Goal: Information Seeking & Learning: Learn about a topic

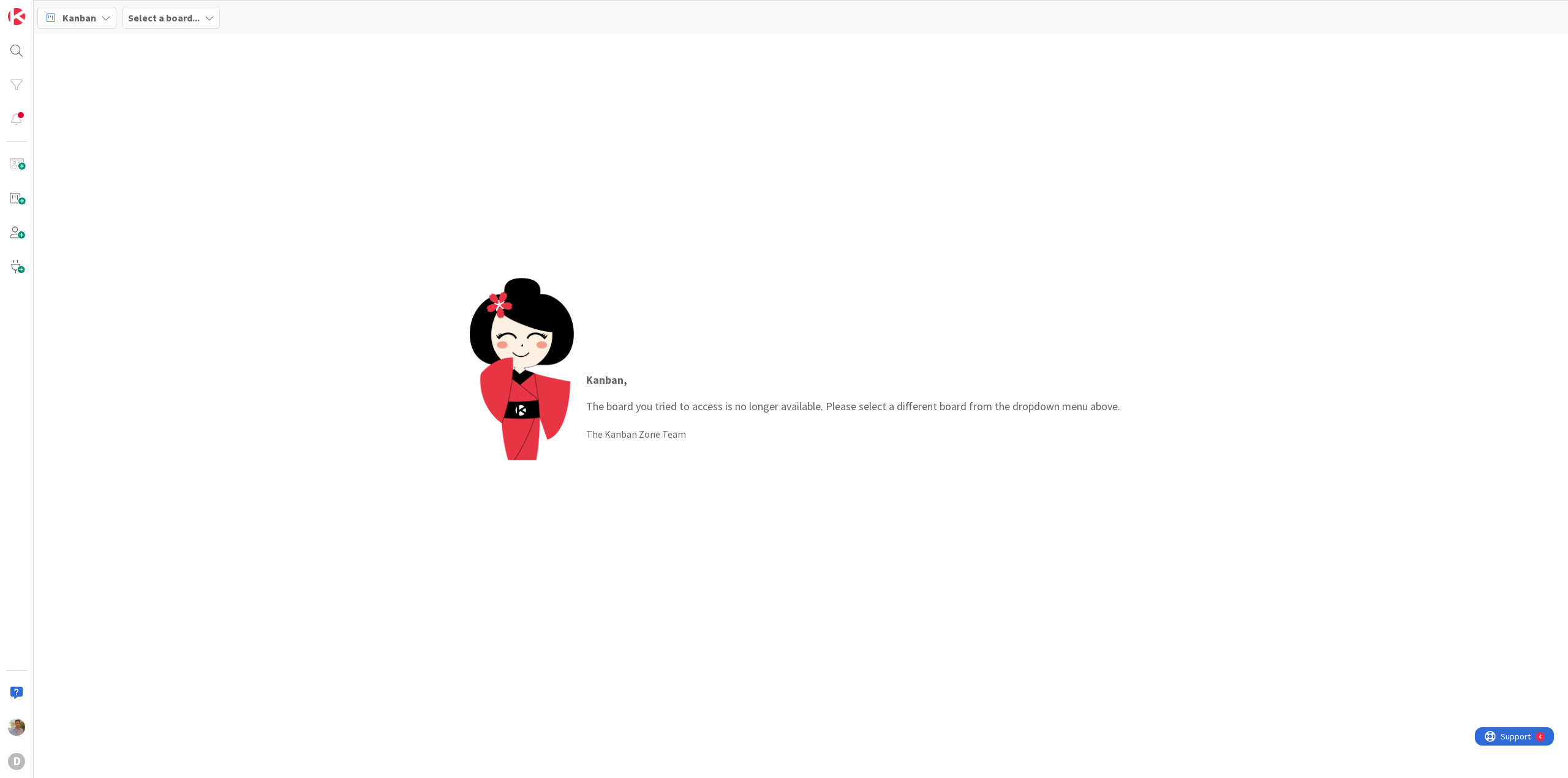
click at [156, 17] on b "Select a board..." at bounding box center [163, 18] width 72 height 12
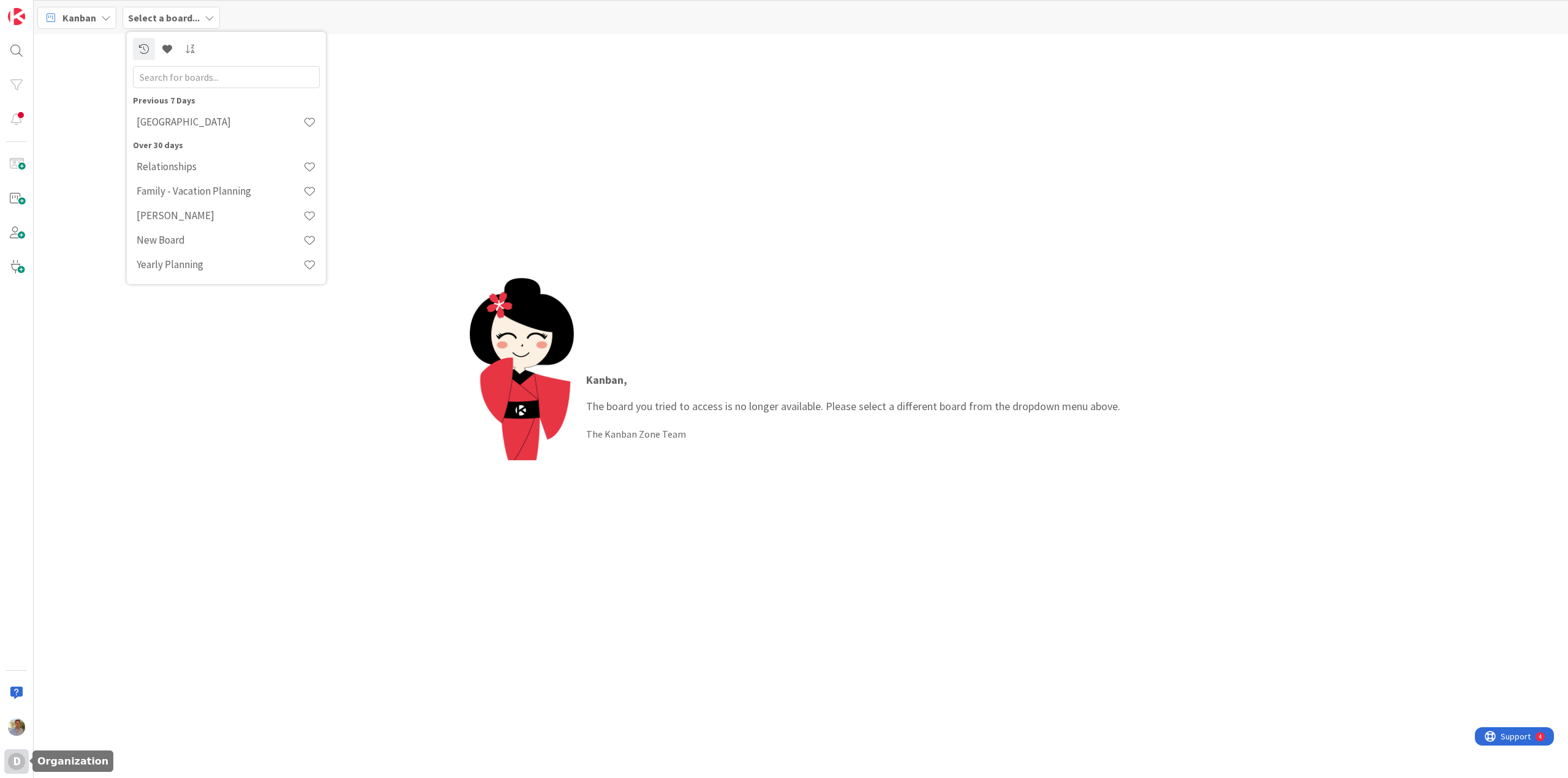
click at [27, 752] on div "D" at bounding box center [17, 761] width 25 height 25
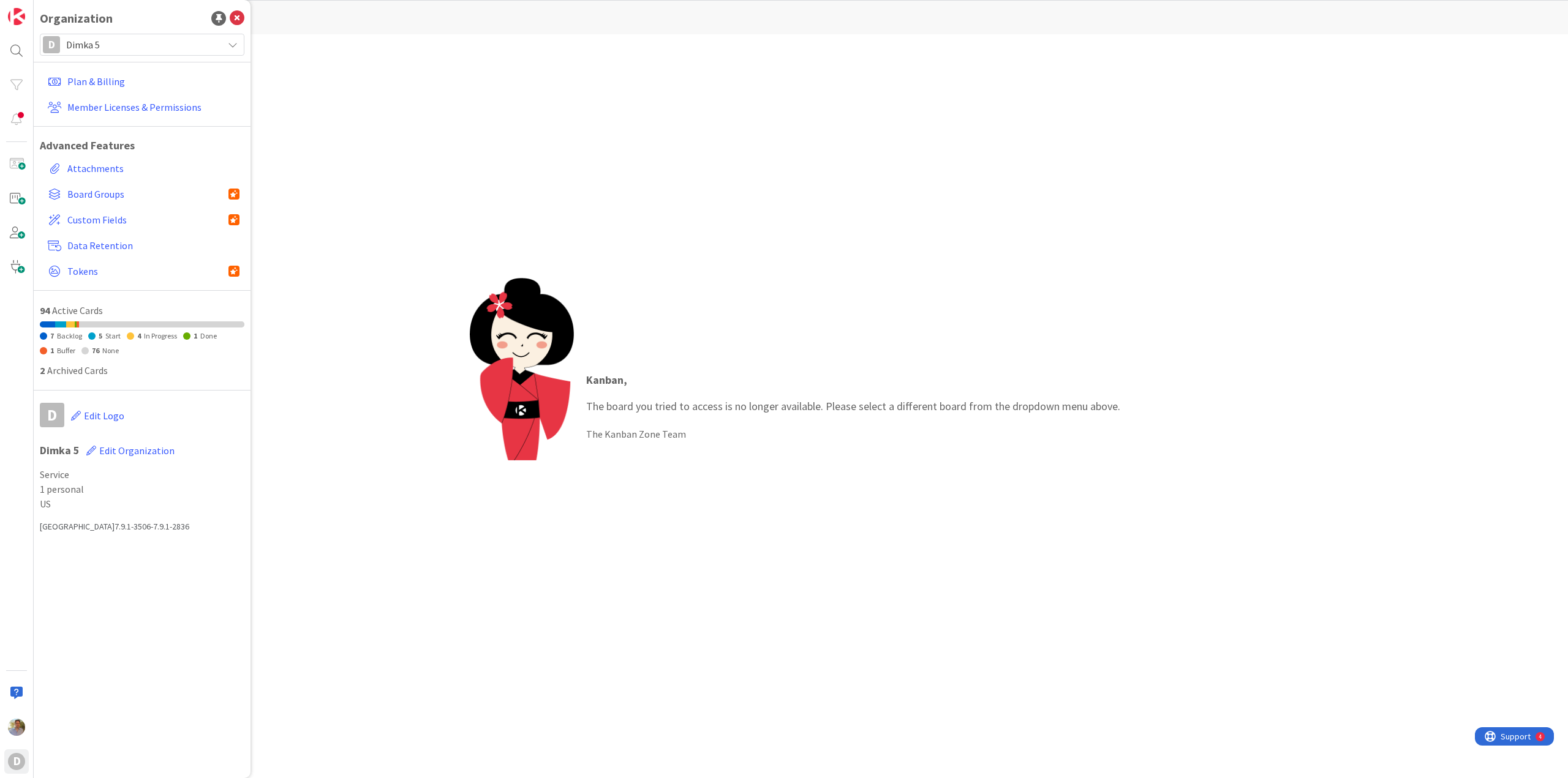
click at [100, 41] on span "Dimka 5" at bounding box center [141, 45] width 150 height 17
click at [121, 147] on span "[GEOGRAPHIC_DATA]" at bounding box center [154, 151] width 168 height 18
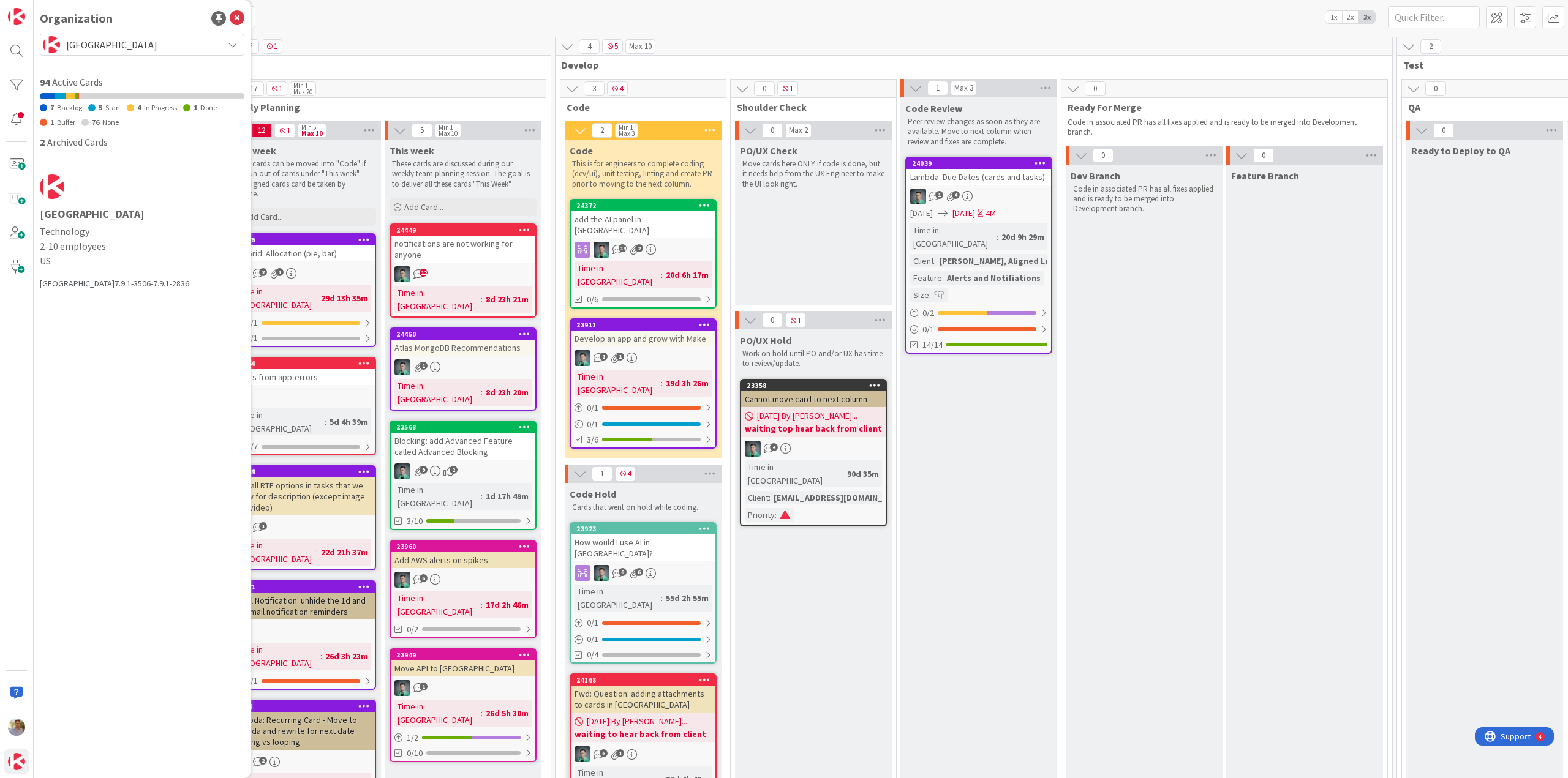
click at [132, 45] on span "[GEOGRAPHIC_DATA]" at bounding box center [141, 45] width 150 height 17
click at [121, 149] on span "Dimka 5" at bounding box center [154, 151] width 168 height 18
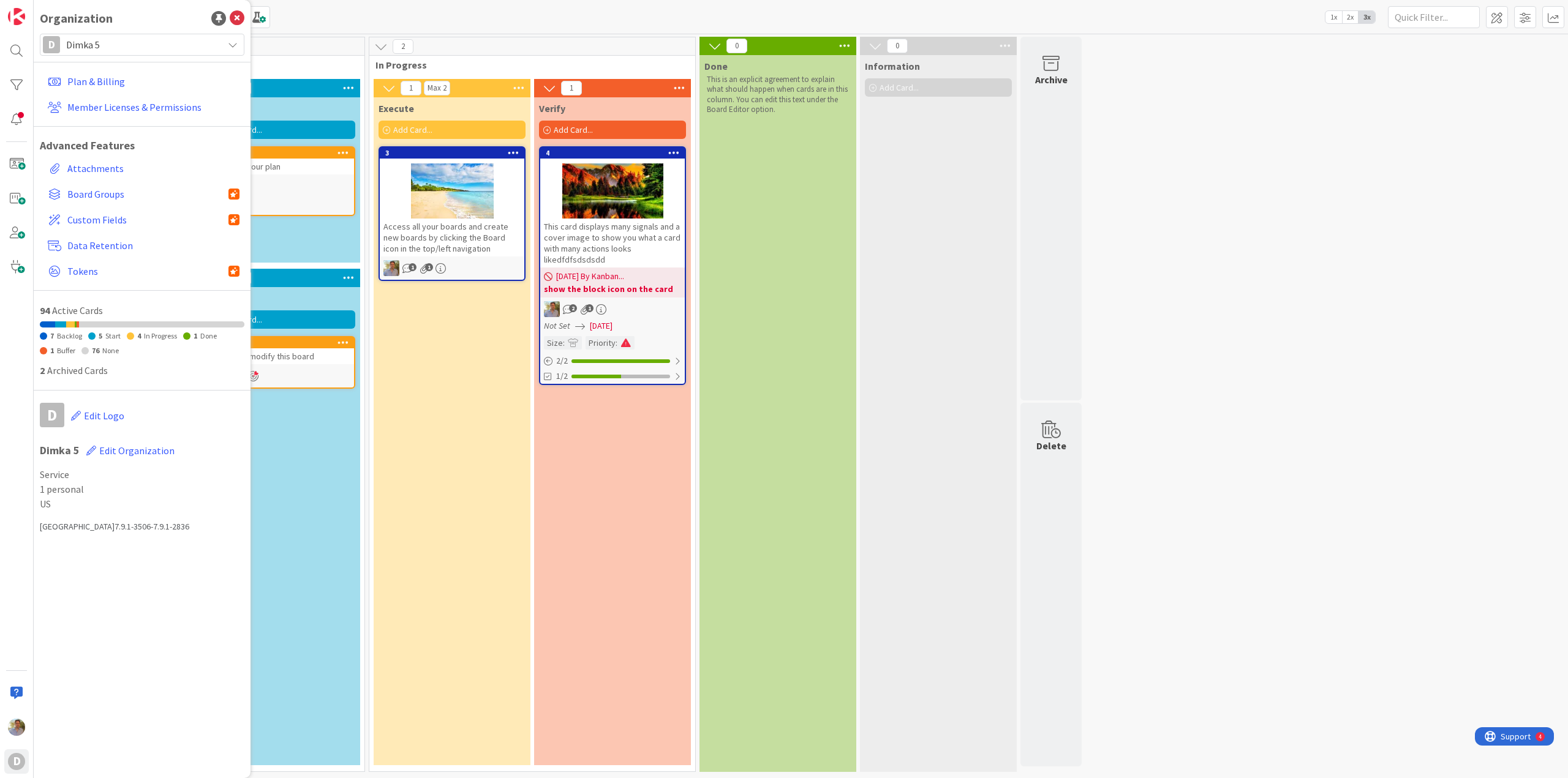
click at [147, 49] on span "Dimka 5" at bounding box center [141, 45] width 150 height 17
click at [110, 152] on span "[GEOGRAPHIC_DATA]" at bounding box center [154, 151] width 168 height 18
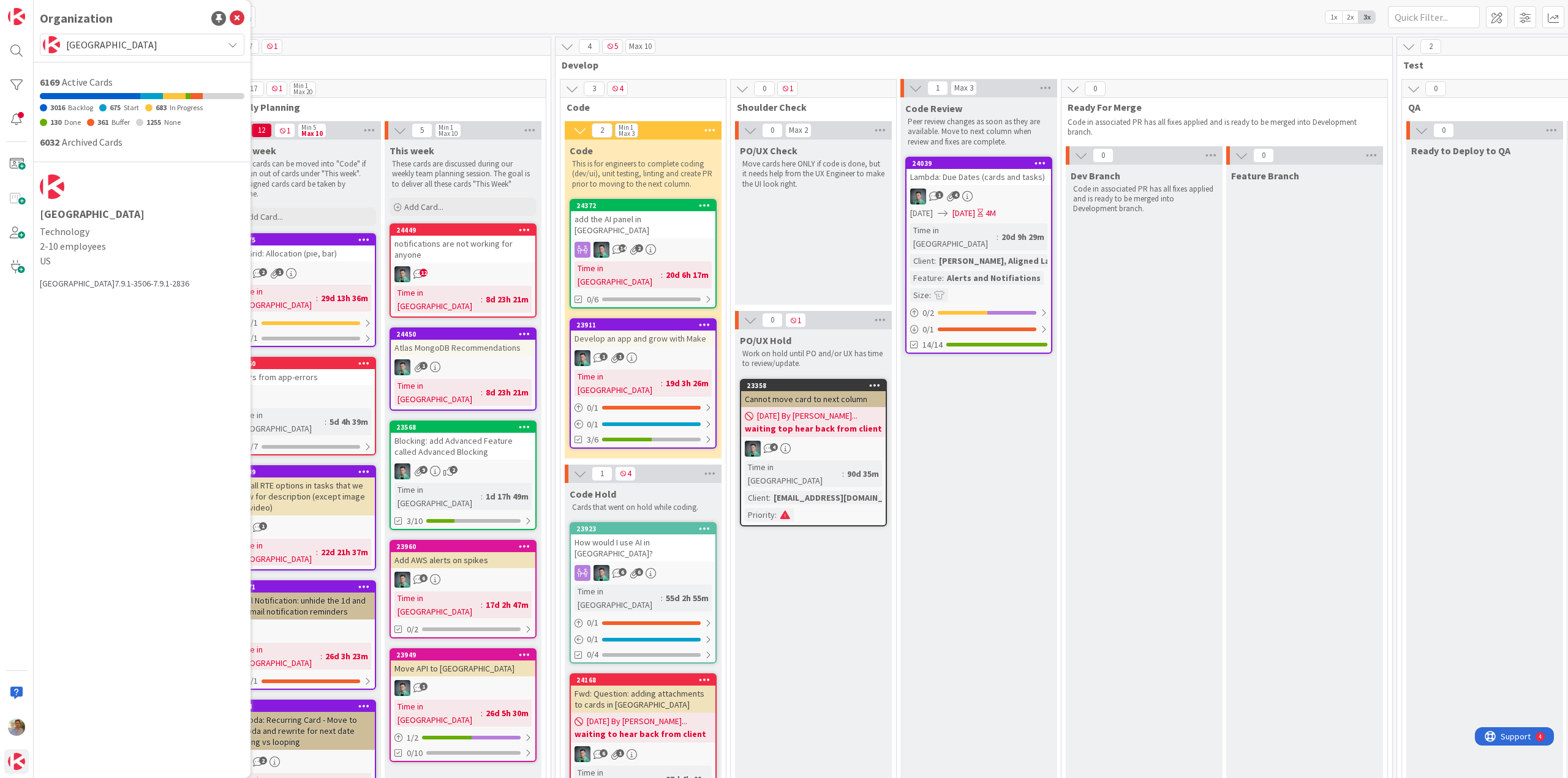
click at [211, 26] on div "Organization" at bounding box center [142, 18] width 205 height 18
click at [217, 20] on div at bounding box center [219, 18] width 15 height 15
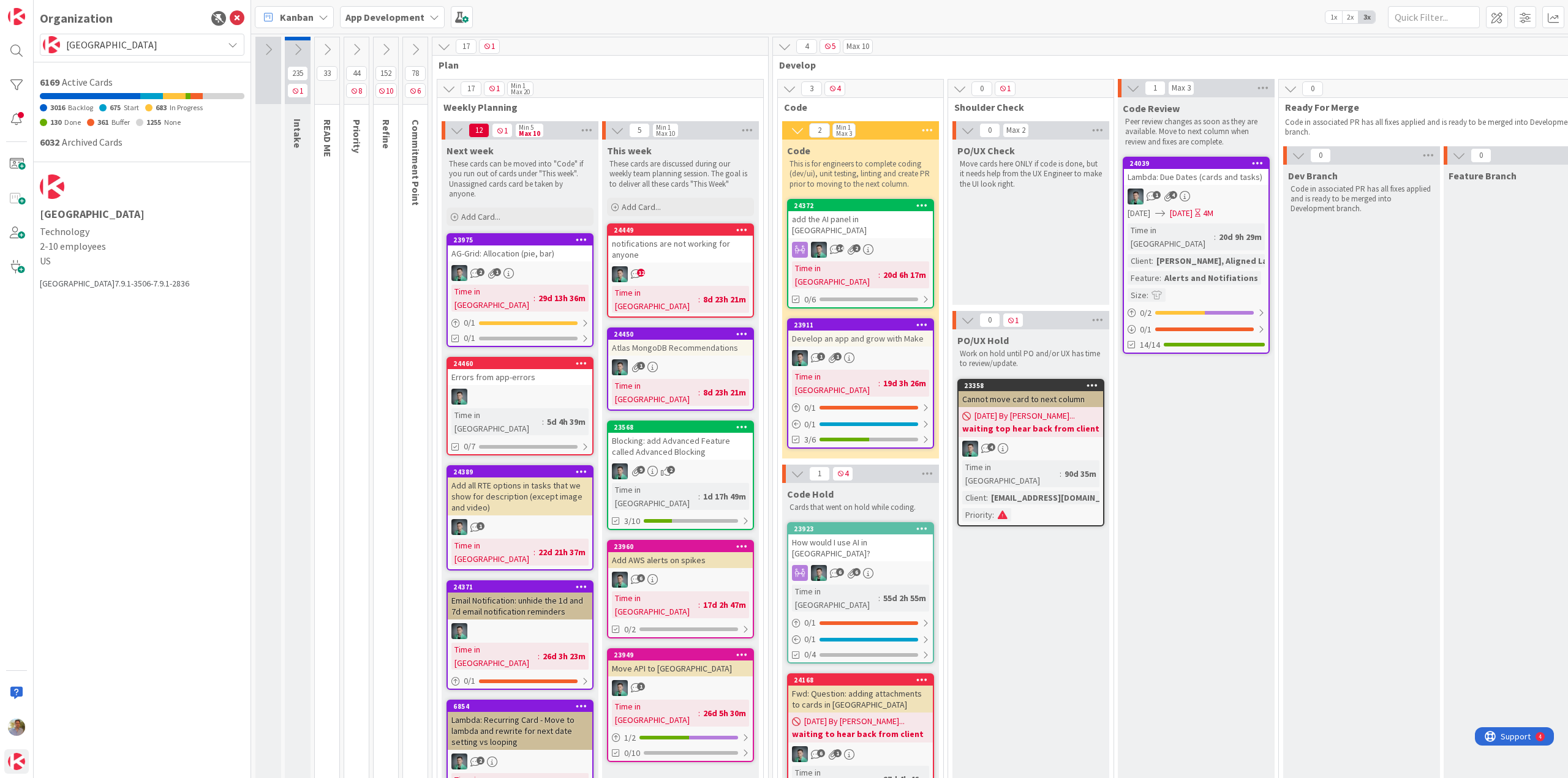
click at [297, 19] on span "Kanban" at bounding box center [297, 17] width 34 height 15
click at [304, 247] on span "Table" at bounding box center [326, 248] width 88 height 18
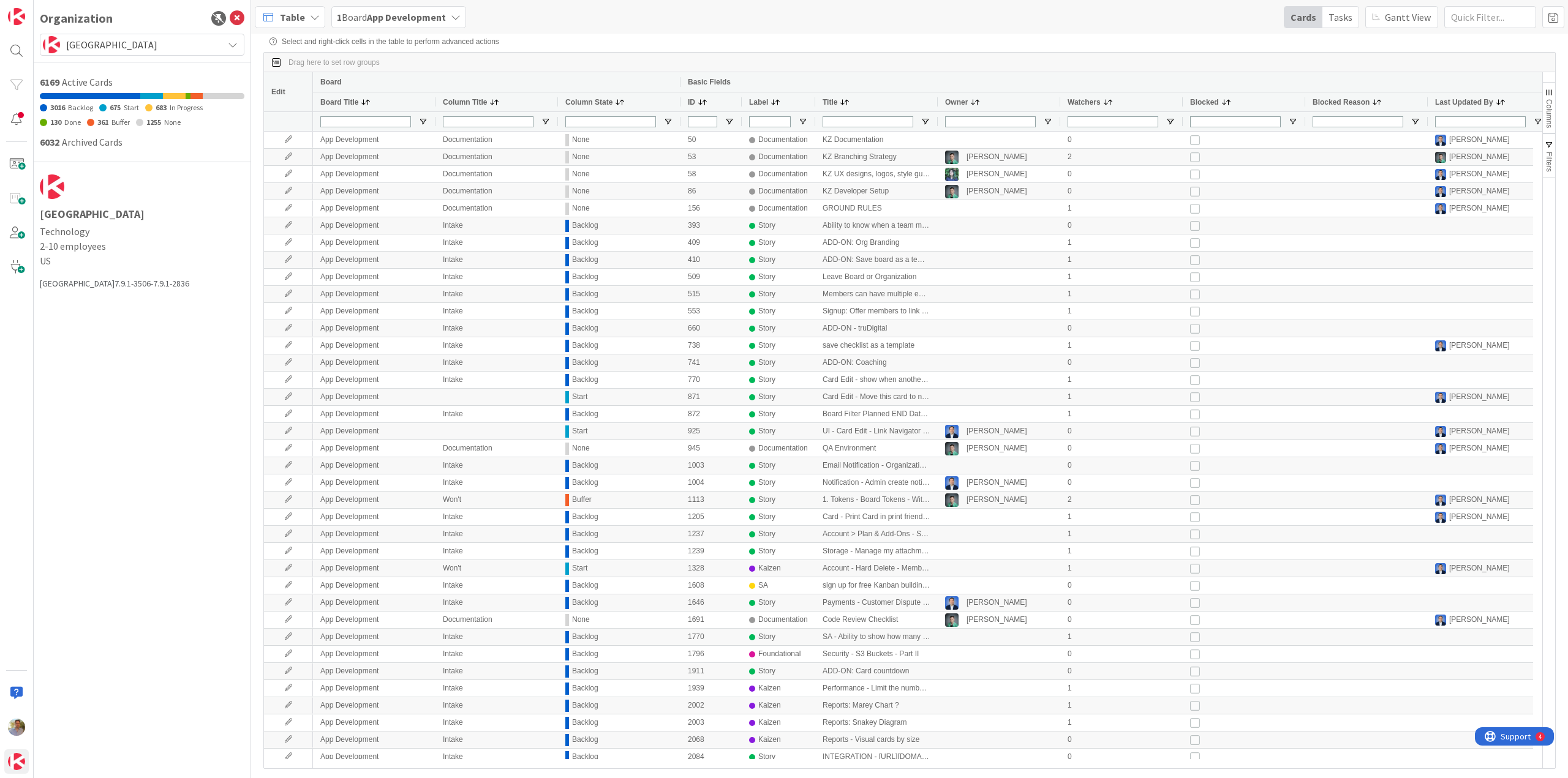
click at [1545, 106] on span "Columns" at bounding box center [1549, 114] width 9 height 29
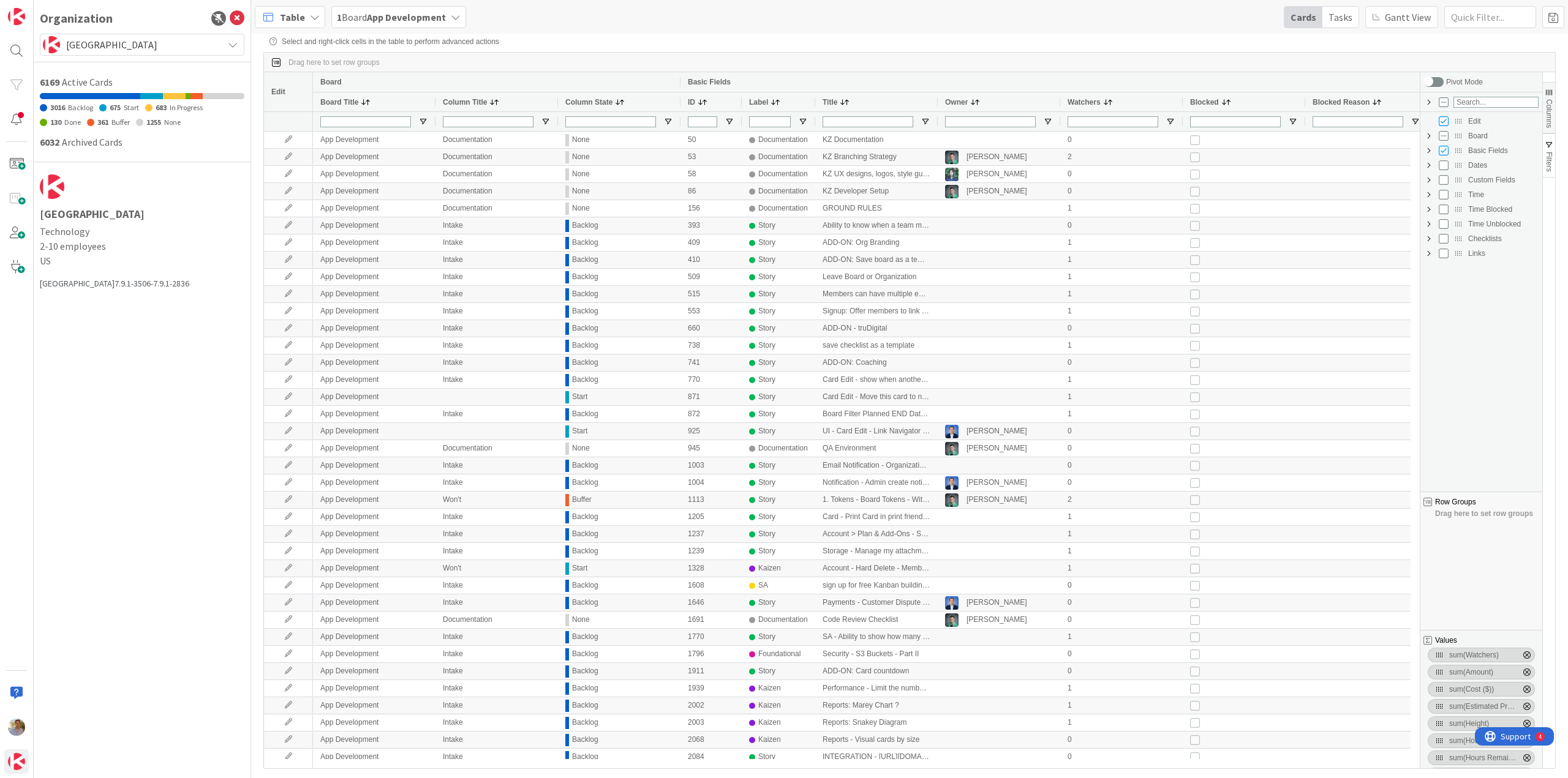
click at [1430, 210] on span "Time Blocked Column Group" at bounding box center [1429, 209] width 10 height 10
click at [1430, 210] on span "Time Blocked Column Group" at bounding box center [1429, 209] width 10 height 10
click at [1429, 228] on span "Time Unblocked Column Group" at bounding box center [1429, 224] width 10 height 10
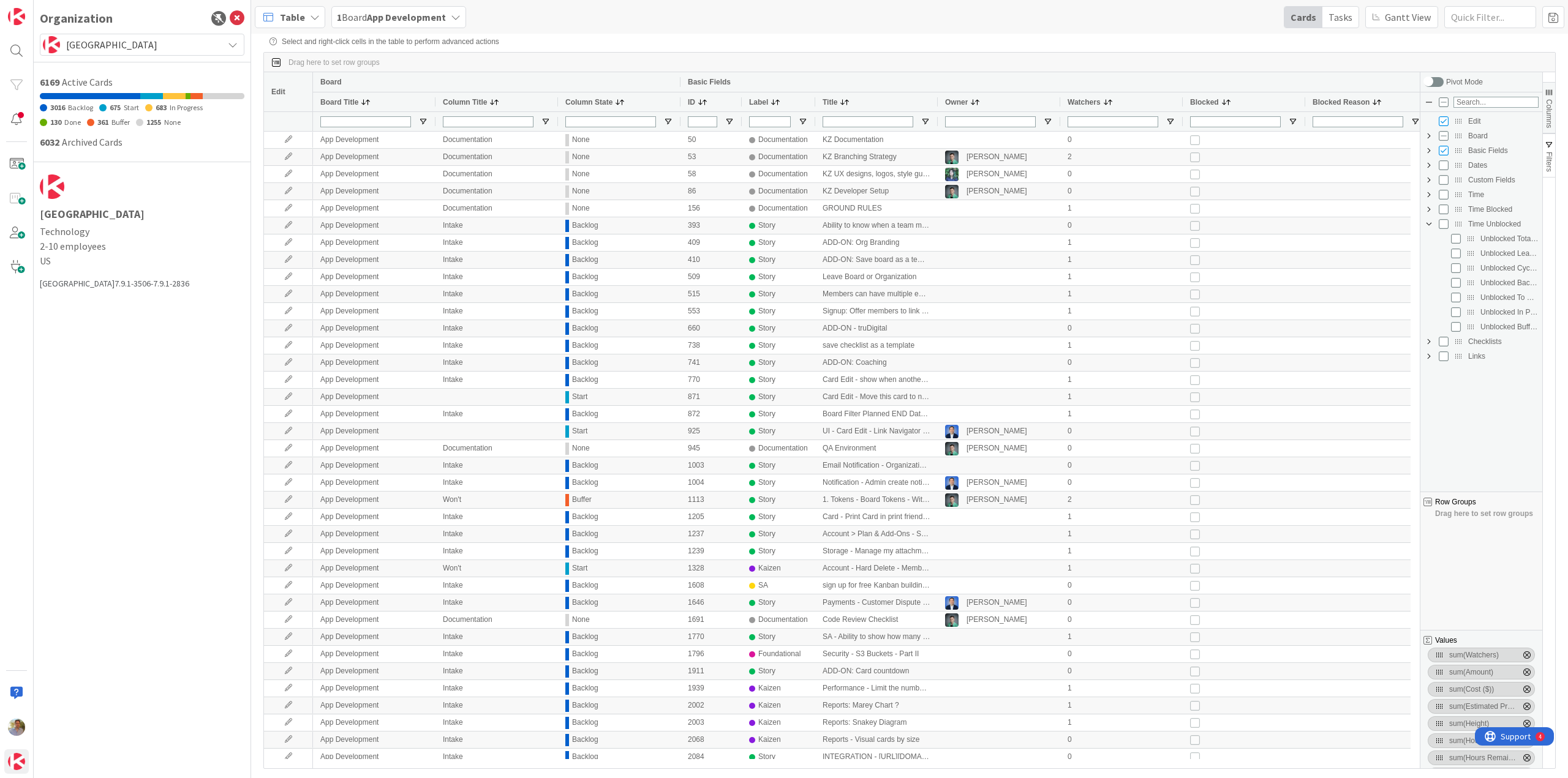
click at [1429, 228] on span "Time Unblocked Column Group" at bounding box center [1429, 224] width 10 height 10
click at [1427, 211] on span "Time Blocked Column Group" at bounding box center [1429, 209] width 10 height 10
click at [1427, 211] on span "Time Blocked Column Group" at bounding box center [1429, 209] width 10 height 10
click at [1430, 196] on span "Time Column Group" at bounding box center [1429, 195] width 10 height 10
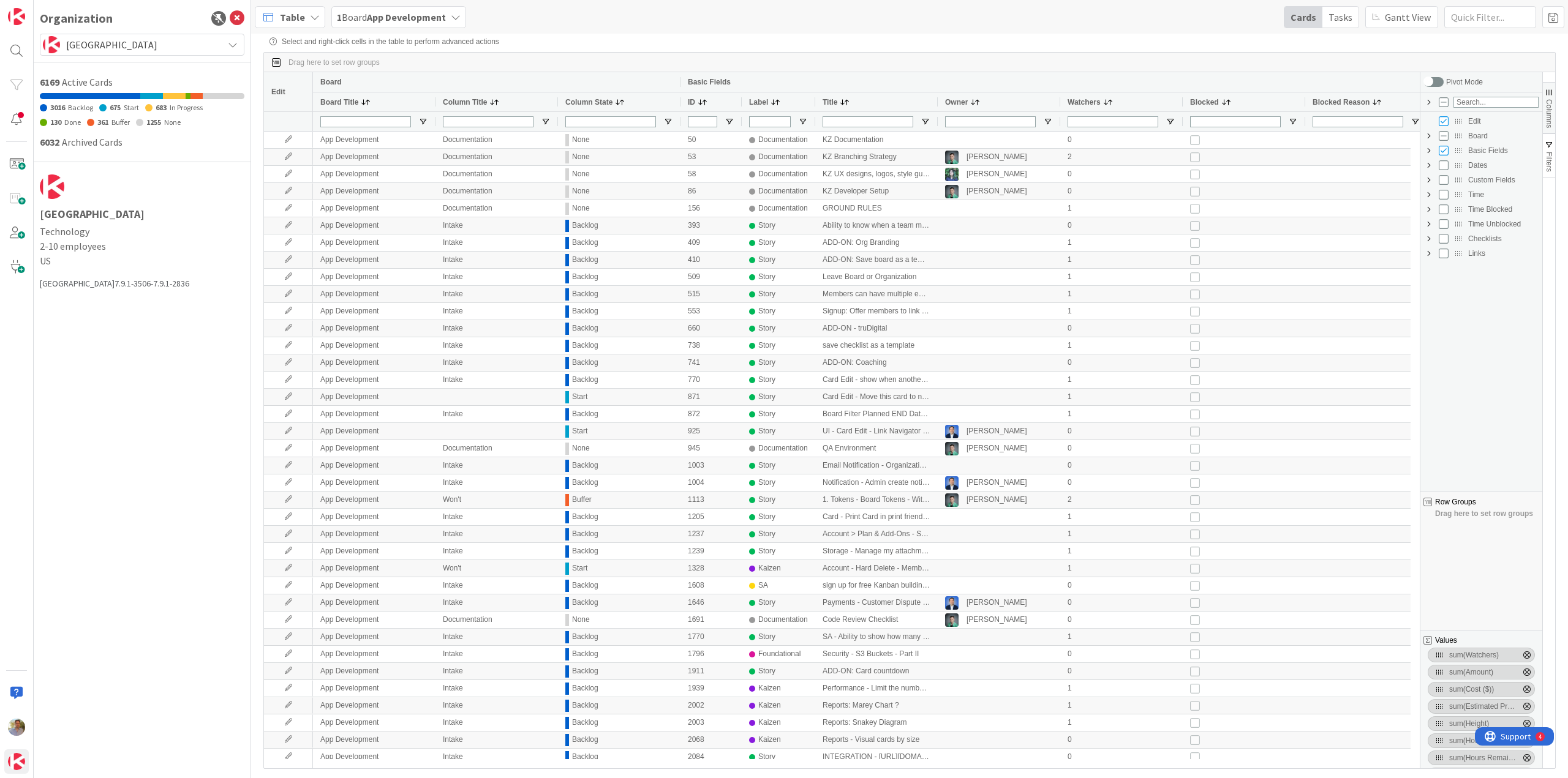
click at [1429, 224] on span "Time Unblocked Column Group" at bounding box center [1429, 224] width 10 height 10
click at [1429, 207] on span "Time Blocked Column Group" at bounding box center [1429, 209] width 10 height 10
click at [1427, 197] on span "Time Column Group" at bounding box center [1429, 195] width 10 height 10
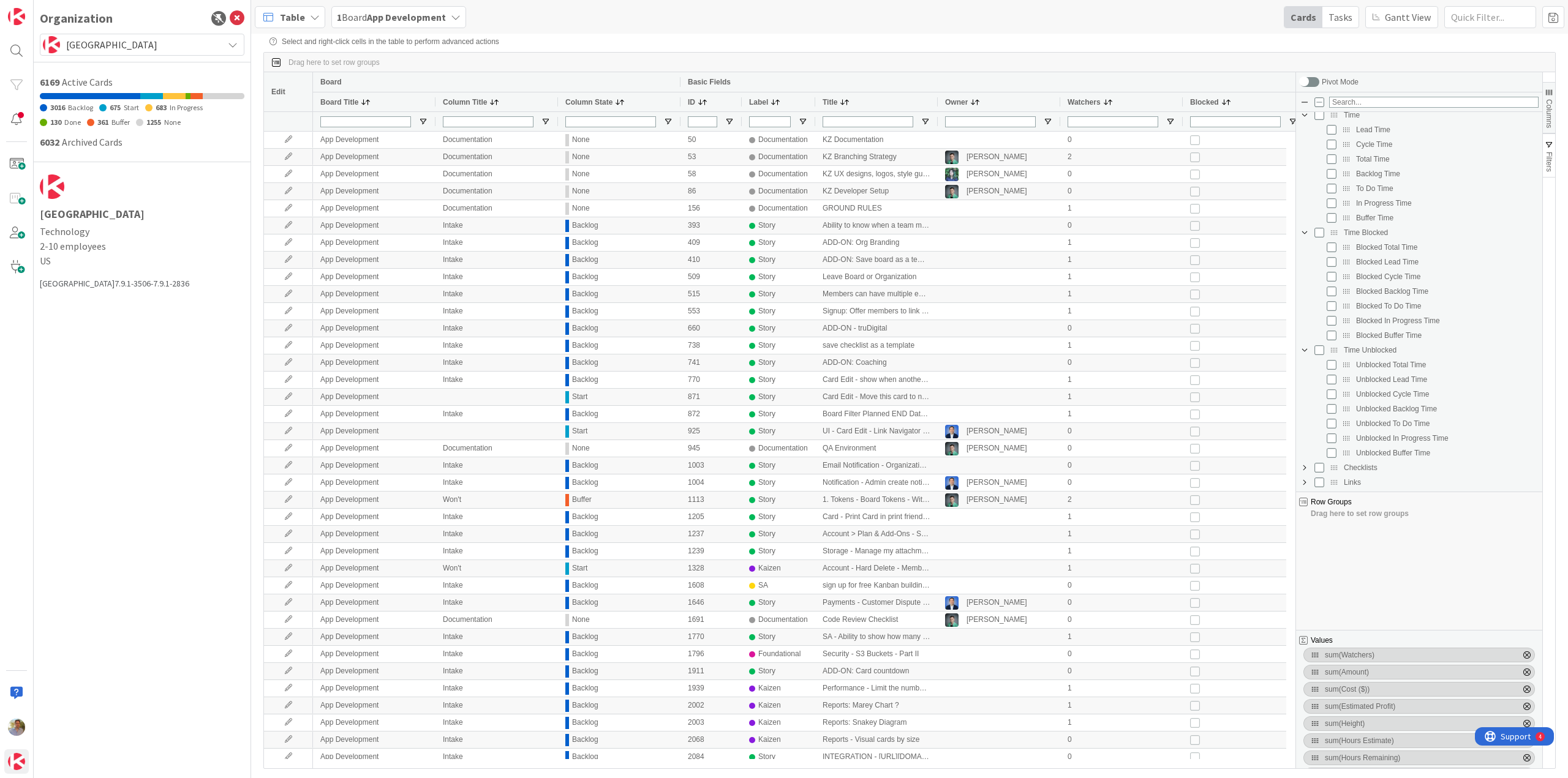
drag, startPoint x: 1419, startPoint y: 271, endPoint x: 1295, endPoint y: 274, distance: 124.0
click at [1295, 274] on div at bounding box center [1295, 421] width 3 height 696
drag, startPoint x: 1400, startPoint y: 310, endPoint x: 1405, endPoint y: 359, distance: 49.3
click at [1405, 359] on div "Edit Board Basic Fields Dates Custom Fields Time Lead Time Cycle Time Total Tim…" at bounding box center [1419, 341] width 246 height 456
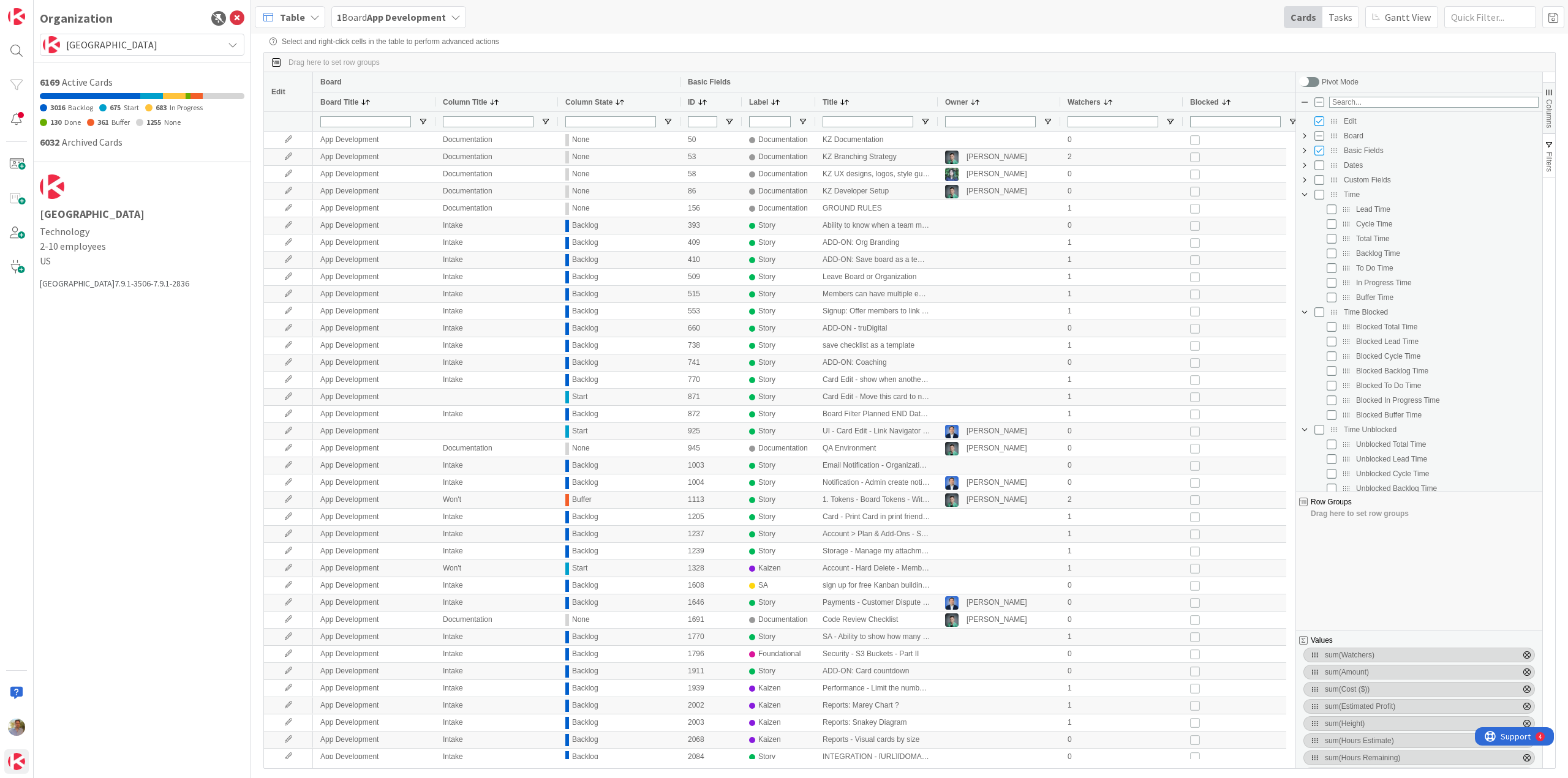
drag, startPoint x: 1306, startPoint y: 325, endPoint x: 1397, endPoint y: 413, distance: 126.6
click at [1395, 410] on div "Edit Board Basic Fields Dates Custom Fields Time Lead Time Cycle Time Total Tim…" at bounding box center [1419, 341] width 246 height 456
drag, startPoint x: 1442, startPoint y: 457, endPoint x: 1289, endPoint y: 306, distance: 215.0
click at [1290, 309] on div "Edit Board Basic Fields Board Title Column Title Column State ID Label Title Ow…" at bounding box center [910, 421] width 1291 height 696
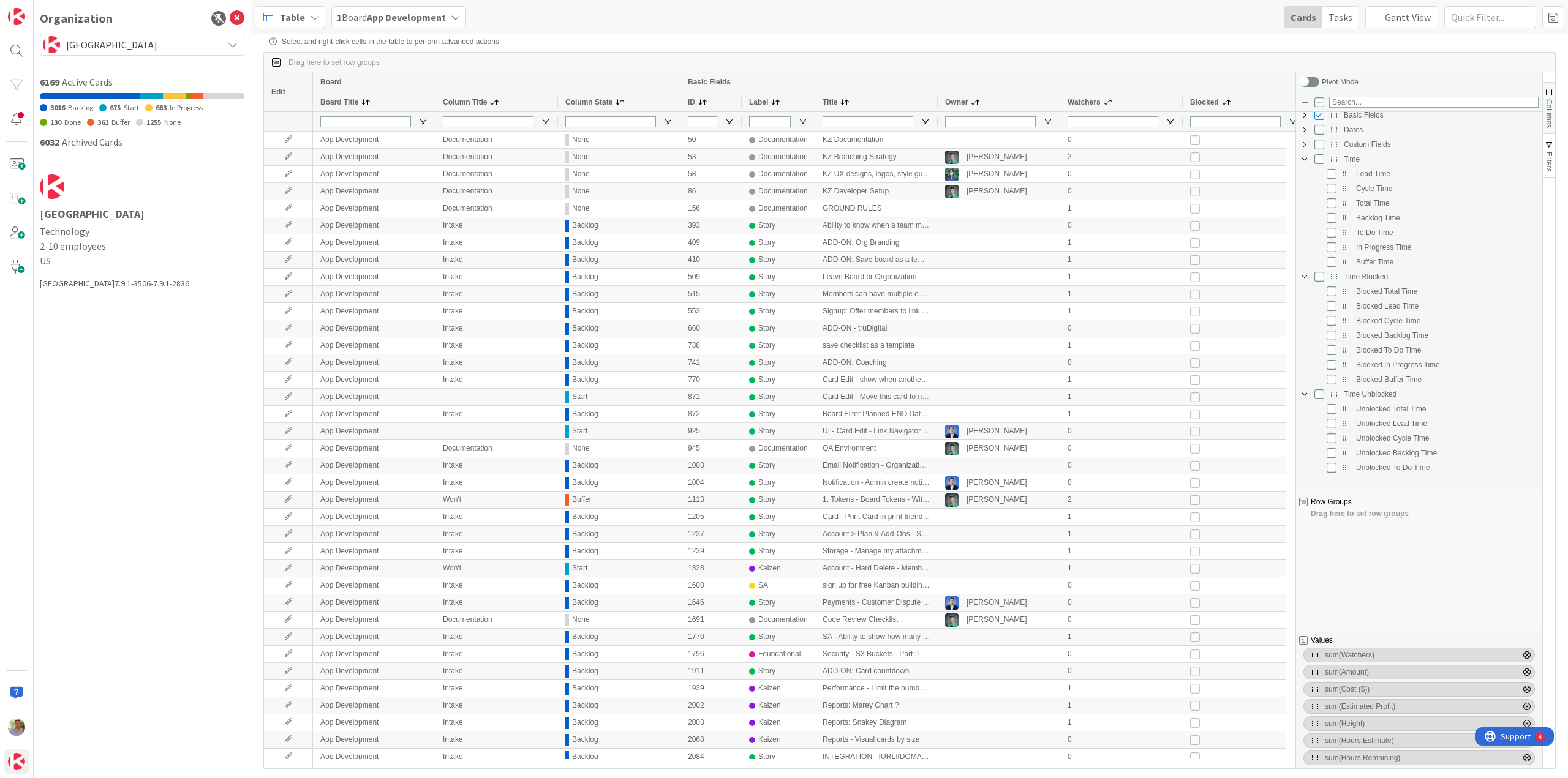
scroll to position [0, 0]
click at [1303, 179] on span "Custom Fields Column Group" at bounding box center [1305, 180] width 10 height 10
click at [1305, 168] on span "Dates Column Group" at bounding box center [1305, 165] width 10 height 10
click at [1303, 271] on span "Custom Fields Column Group" at bounding box center [1305, 268] width 10 height 10
click at [1307, 165] on span "Dates Column Group" at bounding box center [1305, 165] width 10 height 10
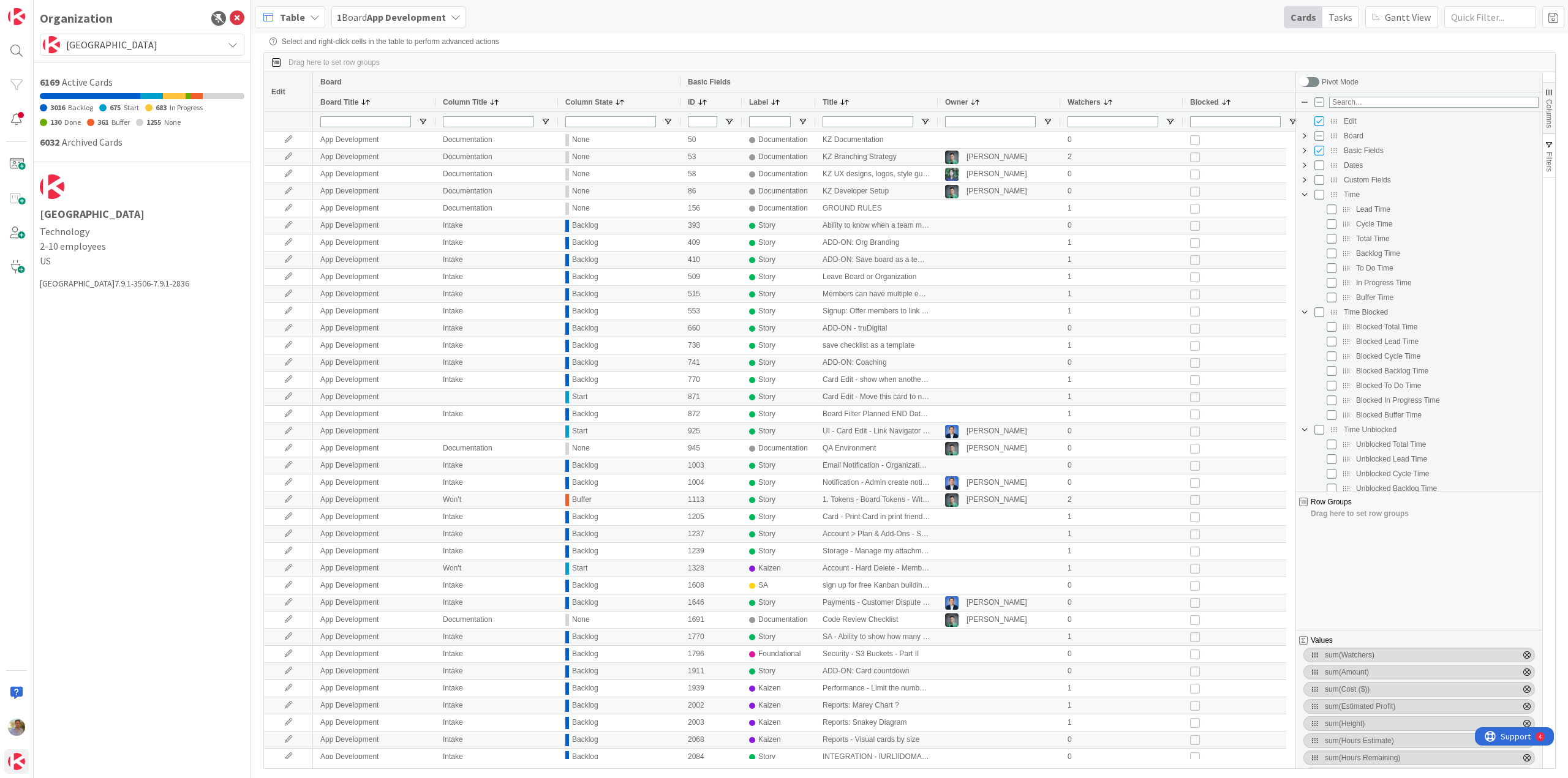
click at [1306, 149] on span "Basic Fields Column Group" at bounding box center [1305, 150] width 10 height 10
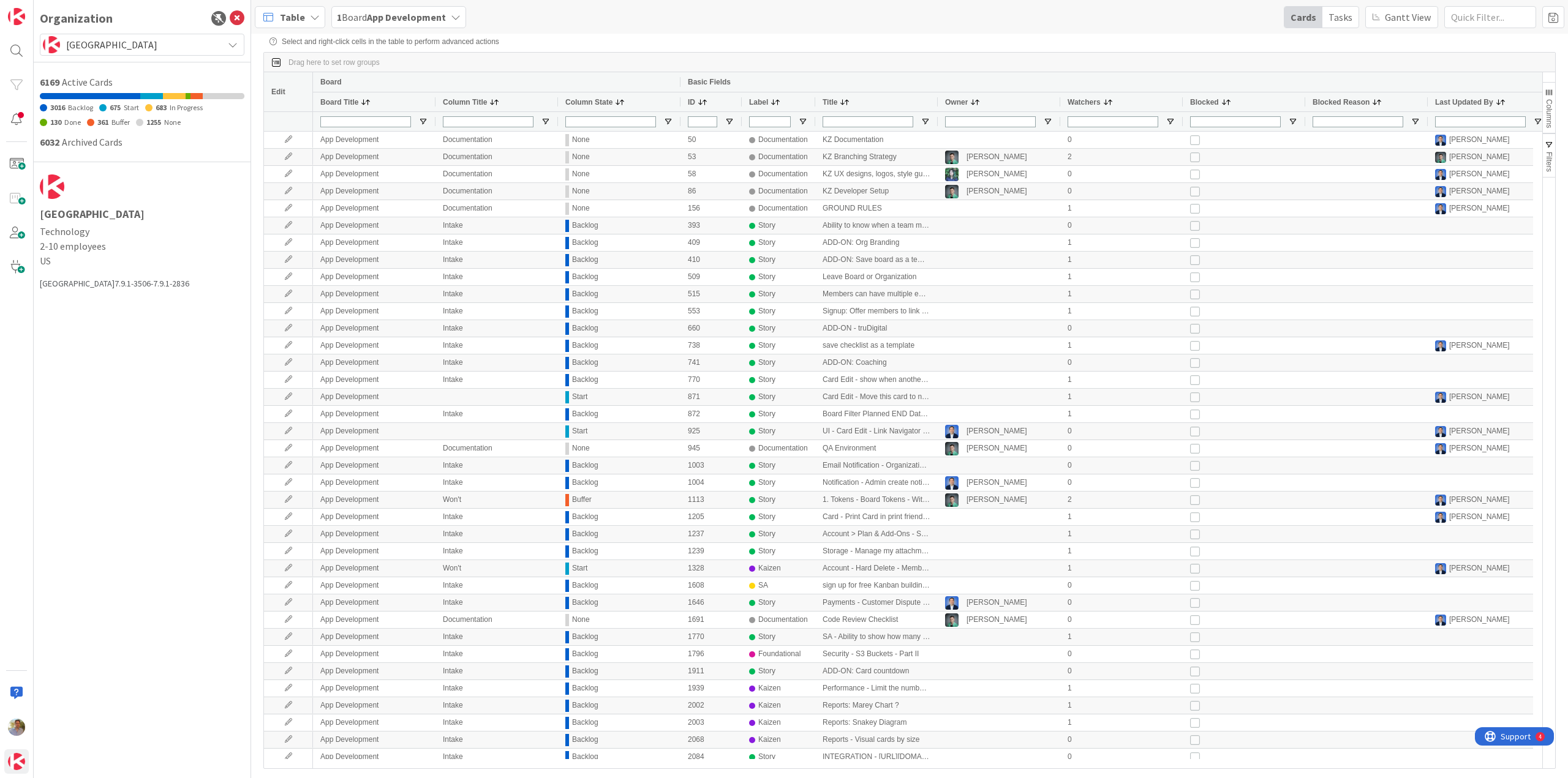
click at [1551, 119] on span "Columns" at bounding box center [1549, 114] width 9 height 29
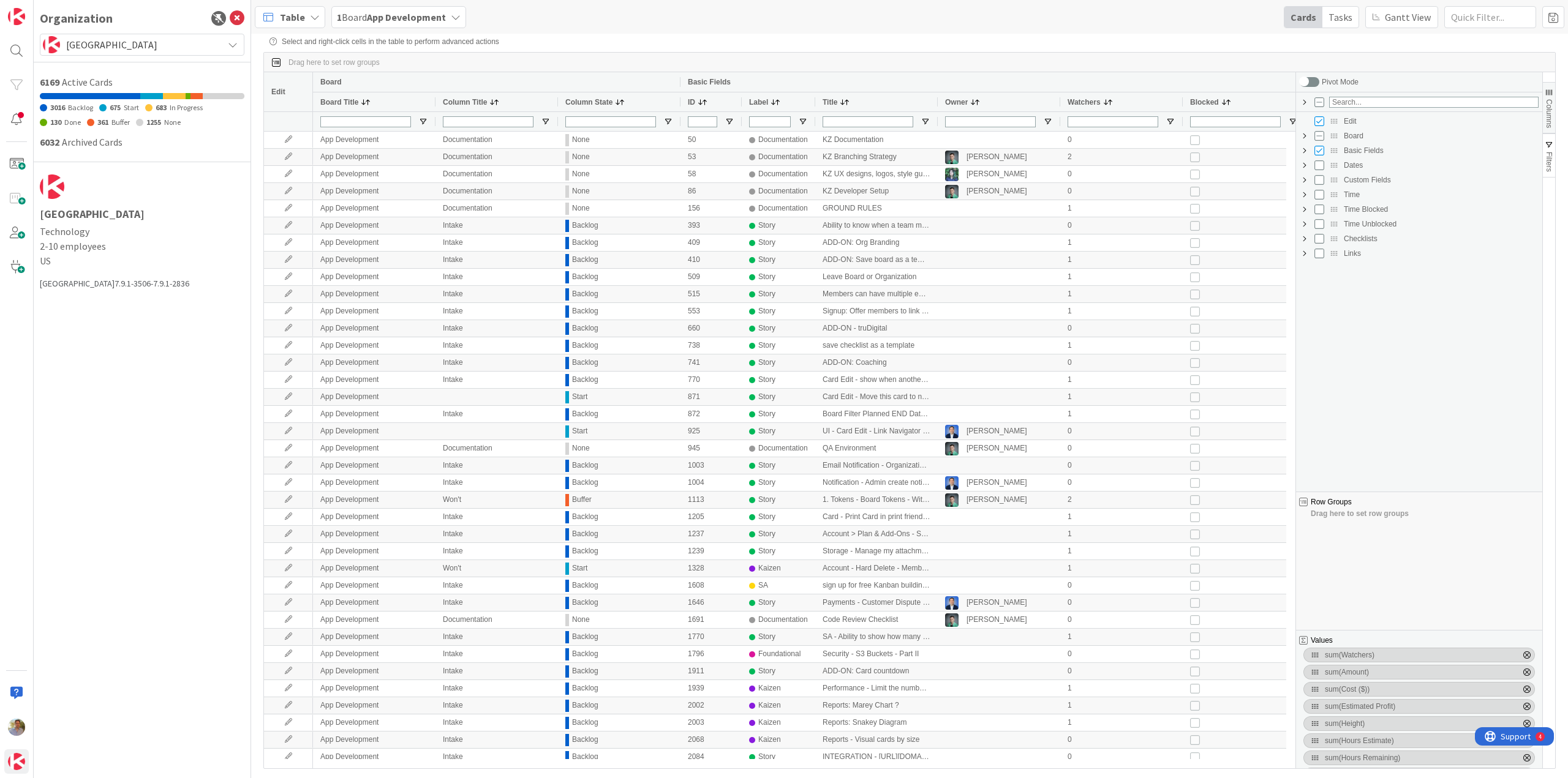
click at [1305, 135] on span "Board Column Group" at bounding box center [1305, 136] width 10 height 10
click at [1305, 210] on span "Basic Fields Column Group" at bounding box center [1305, 209] width 10 height 10
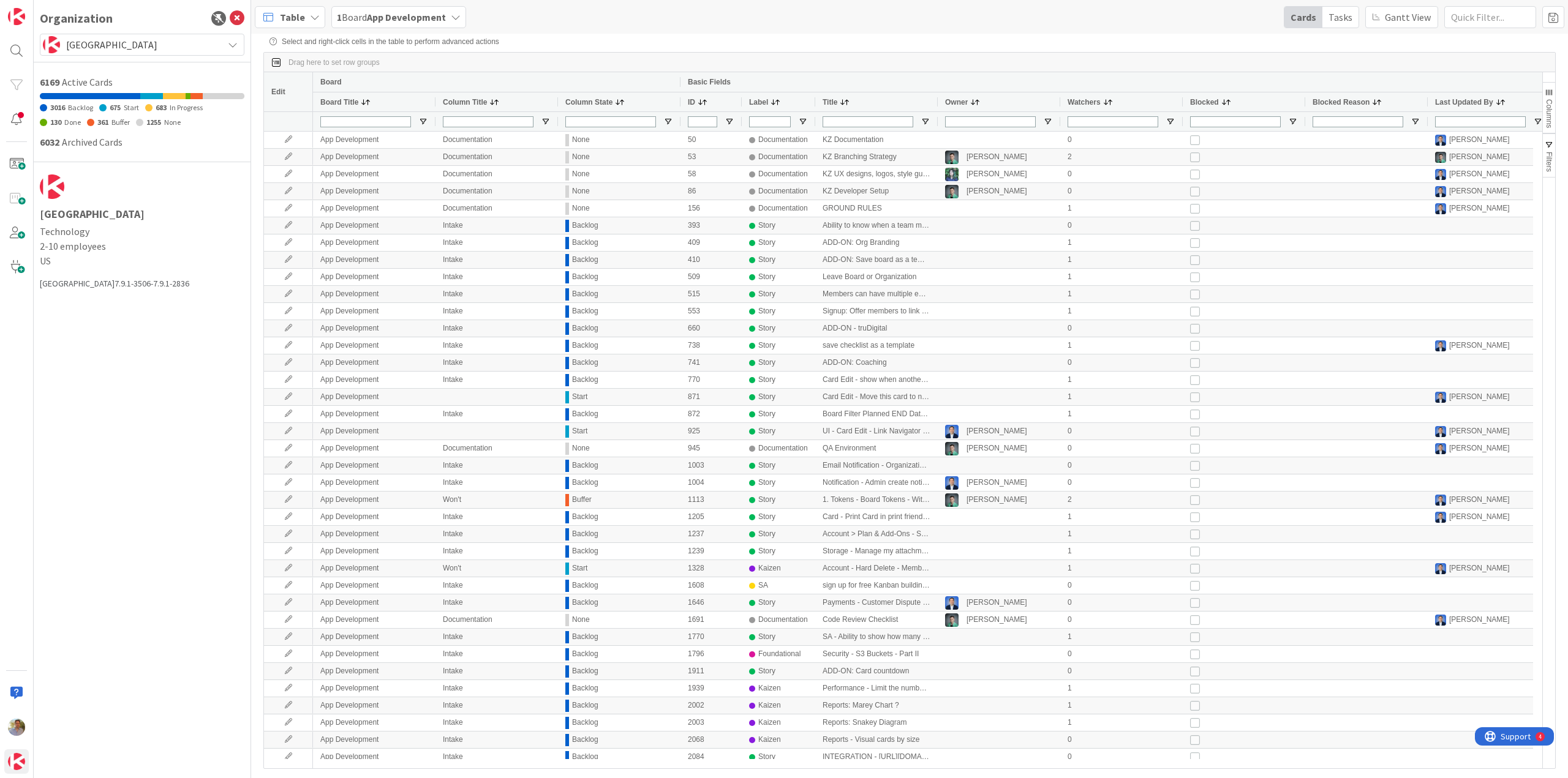
click at [303, 18] on span "Table" at bounding box center [292, 17] width 25 height 15
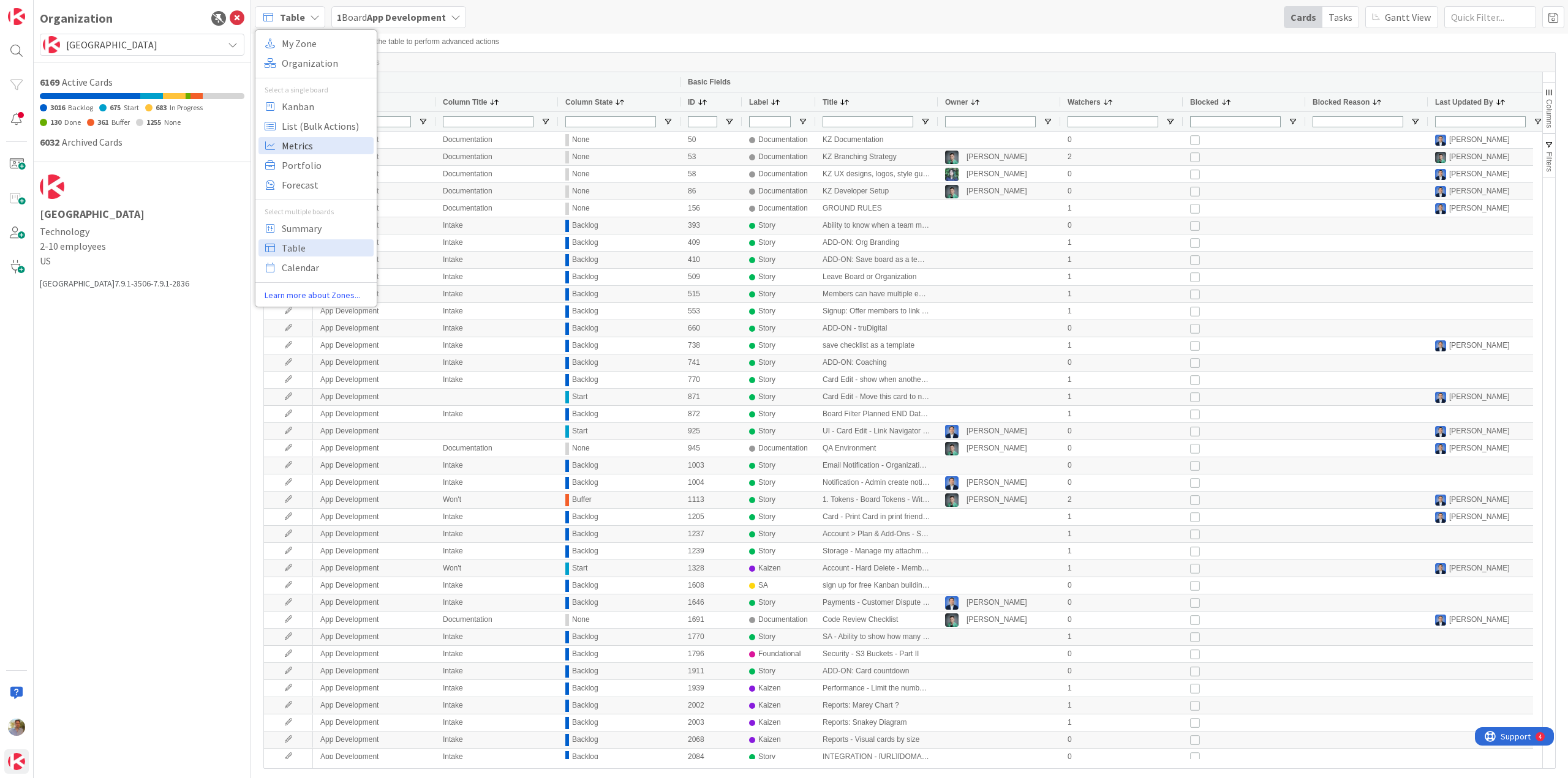
click at [306, 146] on span "Metrics" at bounding box center [326, 146] width 88 height 18
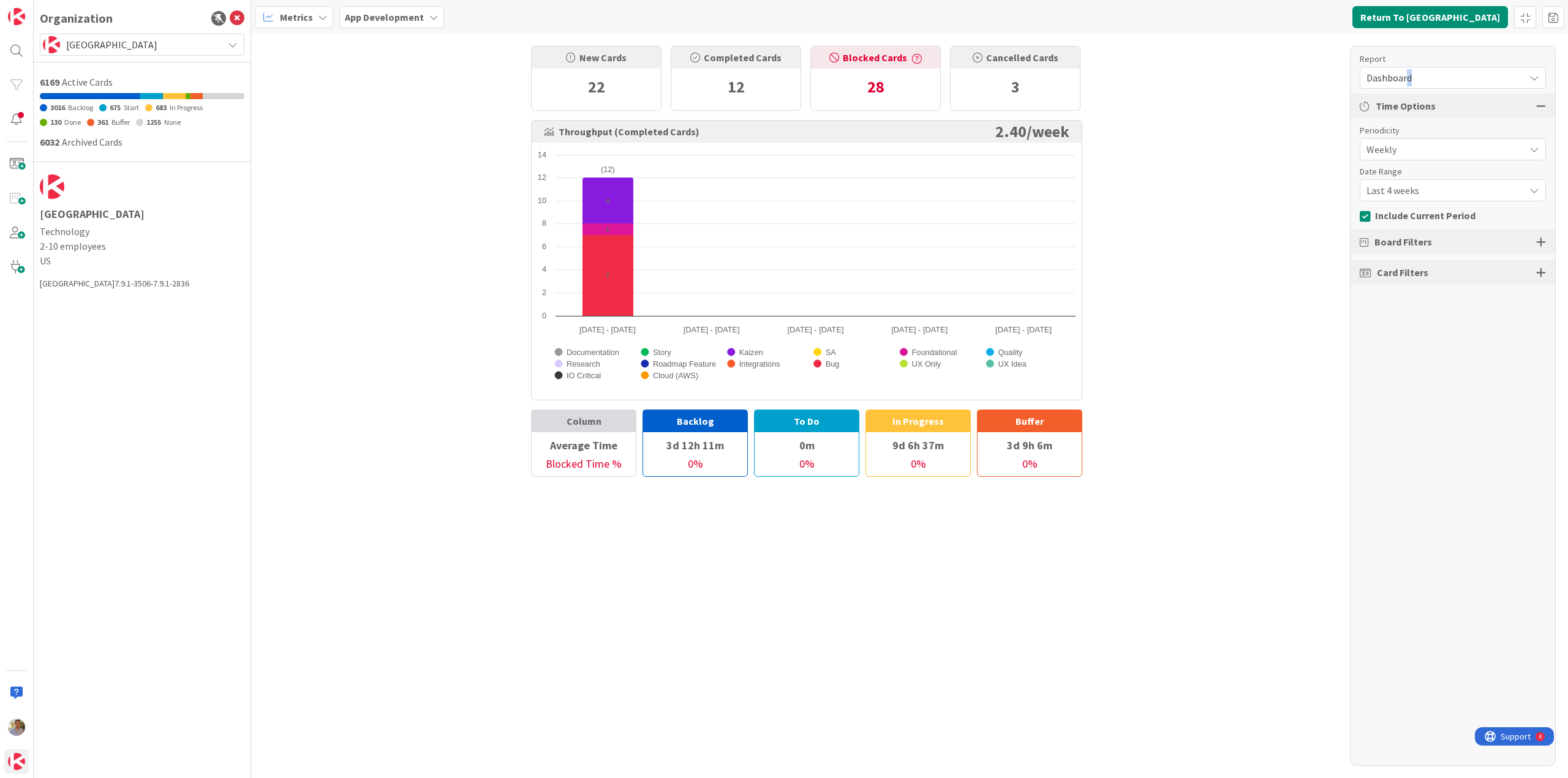
click at [1408, 77] on span "Dashboard" at bounding box center [1441, 78] width 152 height 17
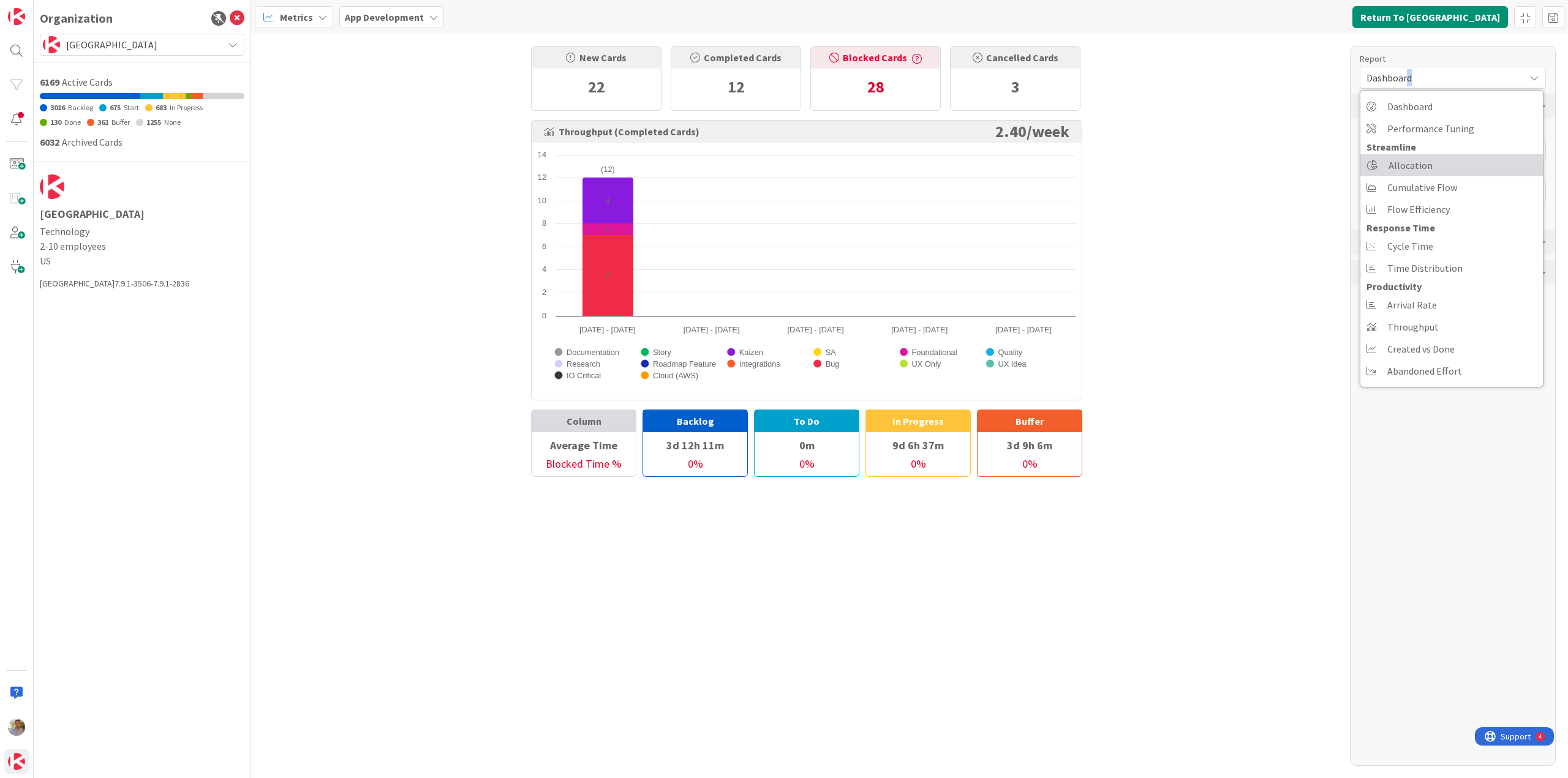
click at [1410, 164] on span "Allocation" at bounding box center [1410, 165] width 44 height 18
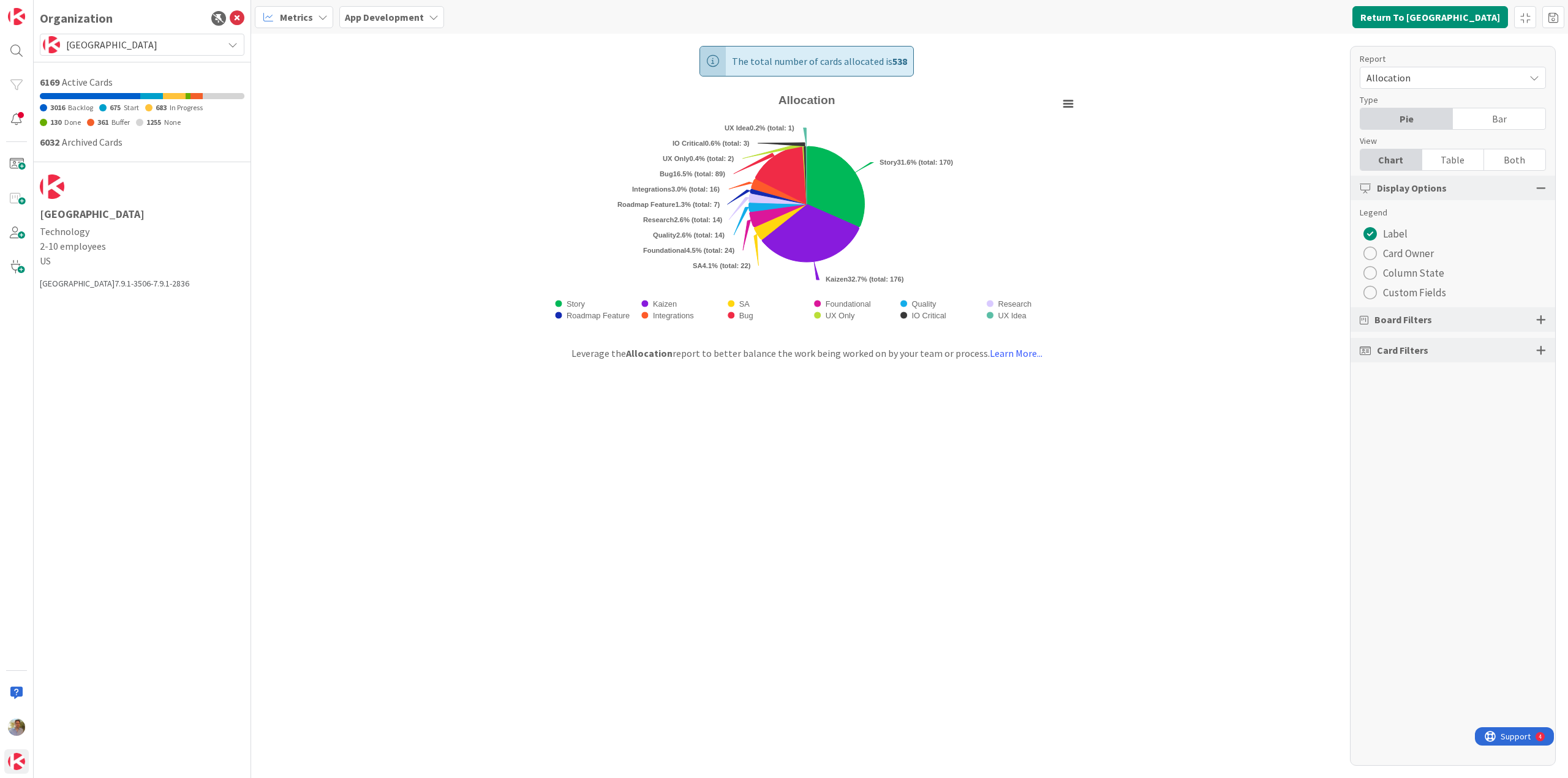
click at [1501, 80] on span "Allocation" at bounding box center [1441, 78] width 152 height 17
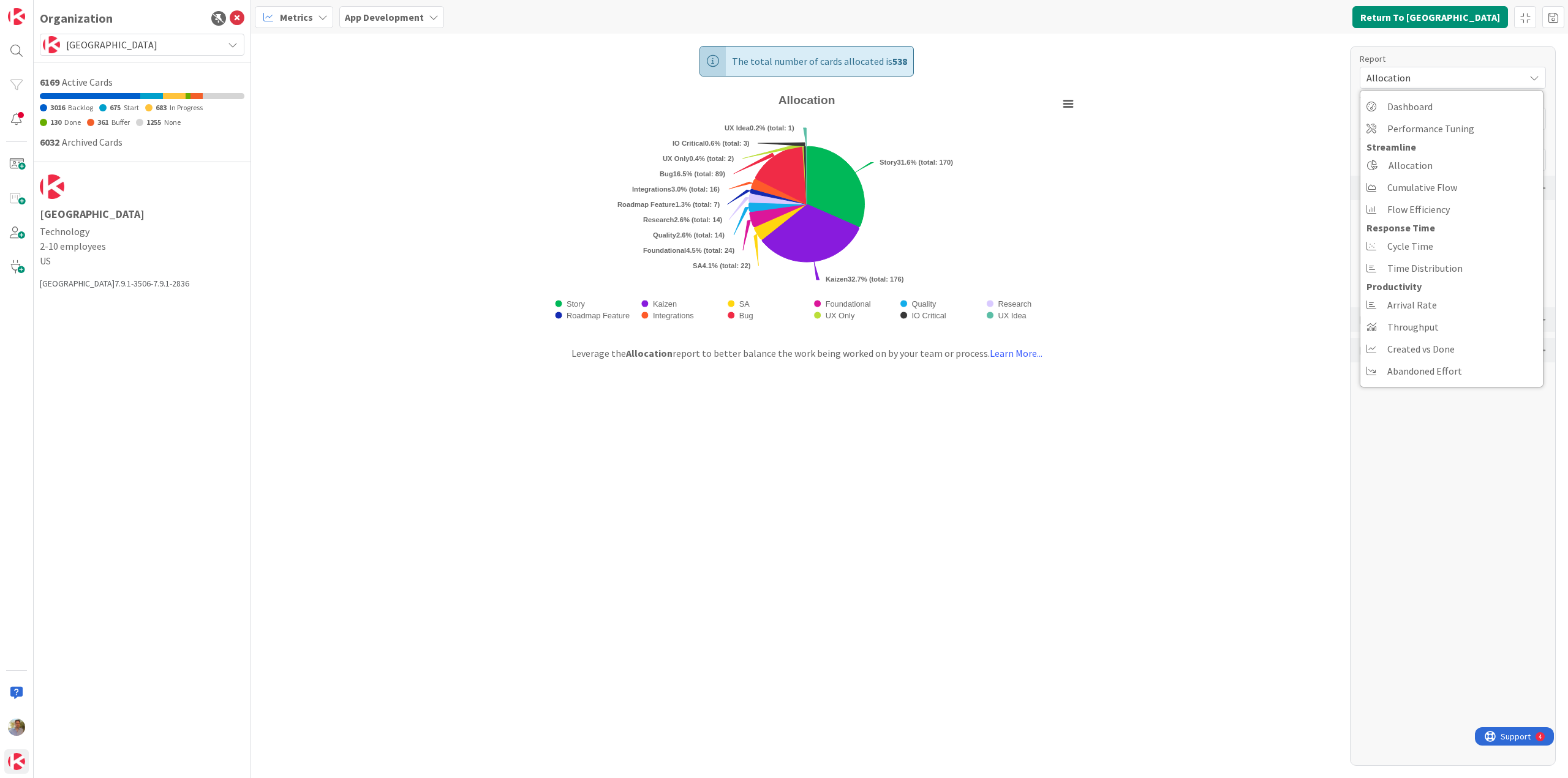
click at [1333, 44] on div "The total number of cards allocated is 538 Created with Highcharts 11.4.3 Chart…" at bounding box center [910, 406] width 1317 height 744
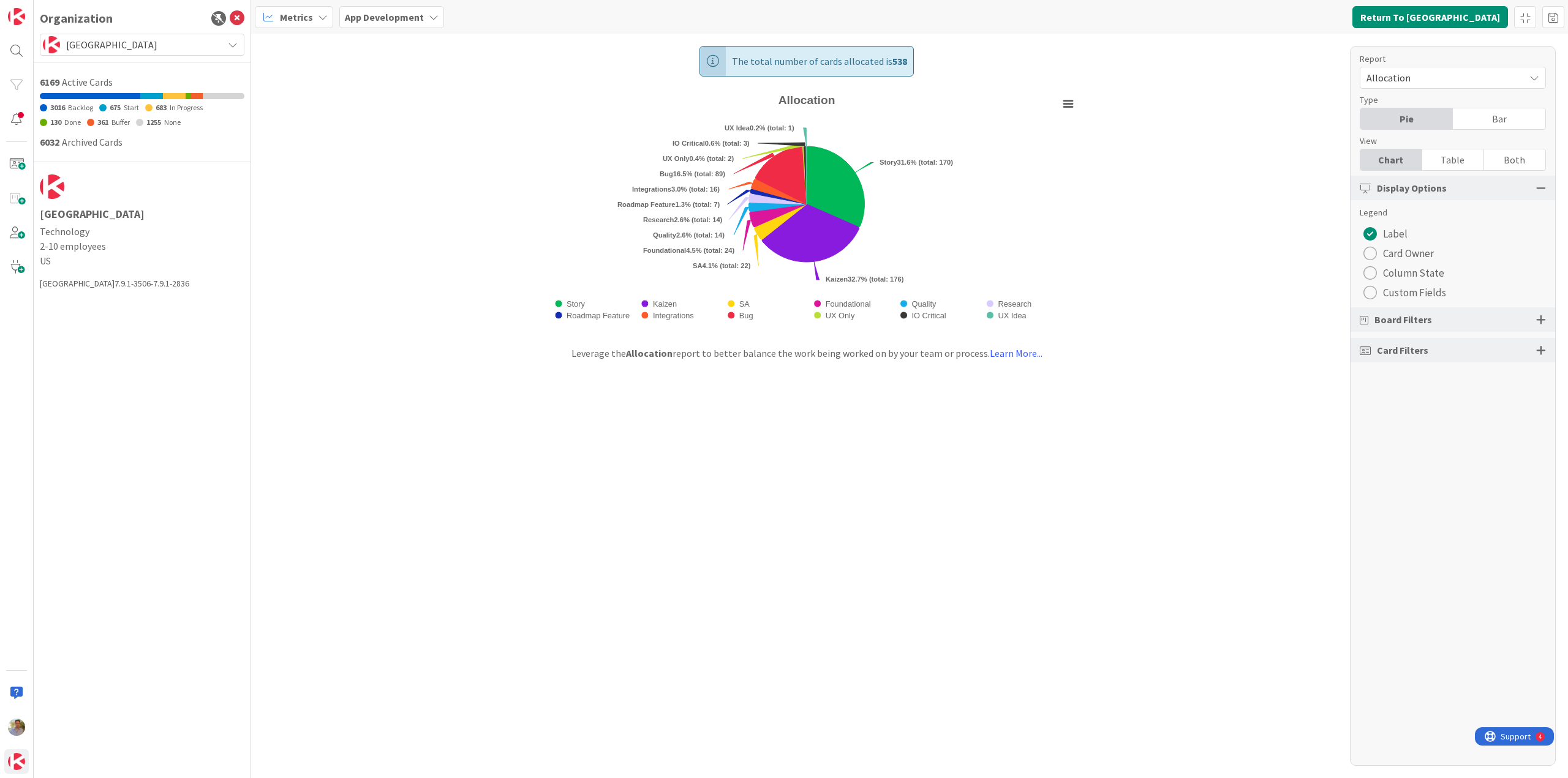
click at [1411, 78] on span "Allocation" at bounding box center [1441, 78] width 152 height 17
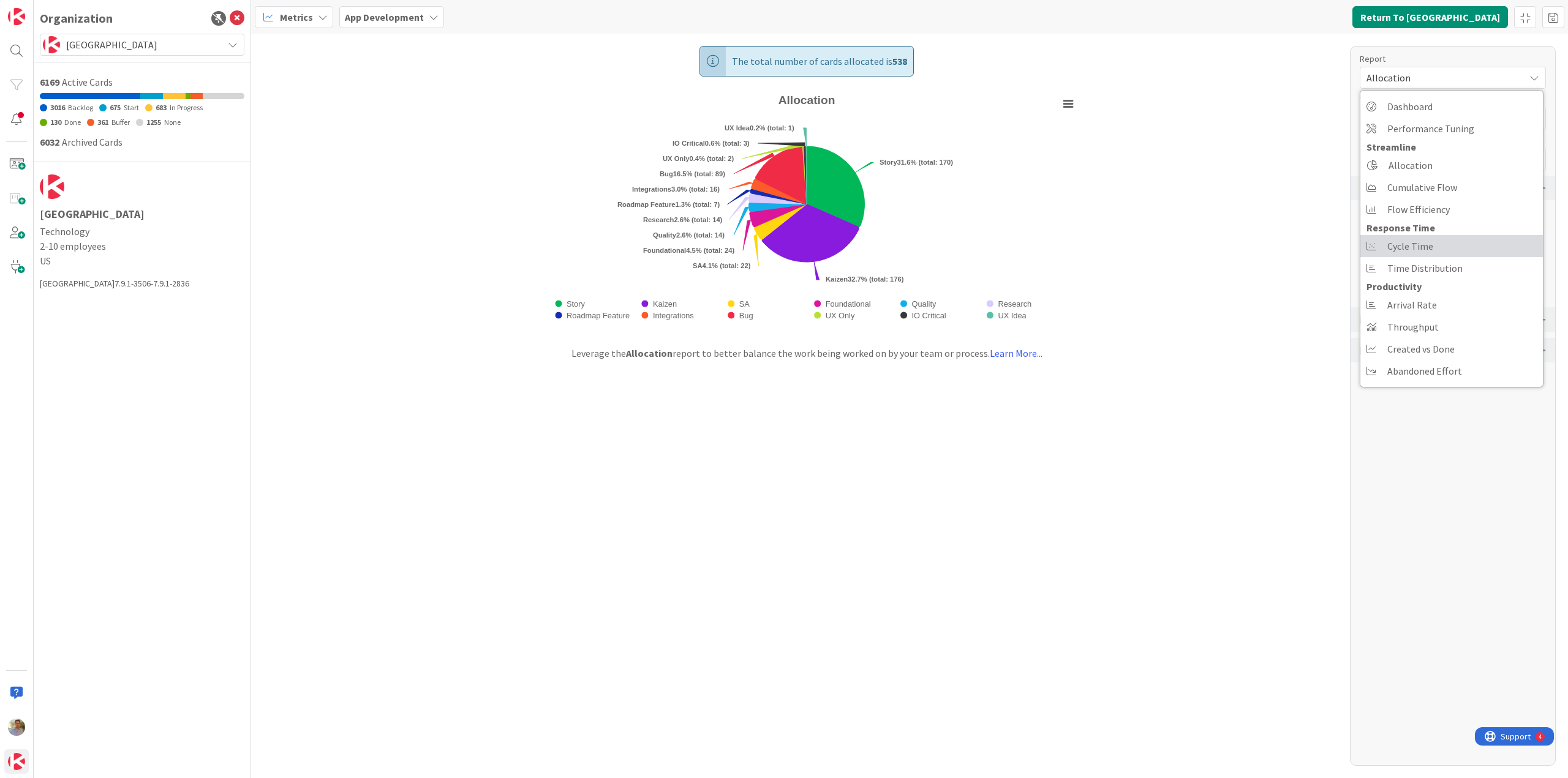
click at [1422, 240] on span "Cycle Time" at bounding box center [1410, 246] width 46 height 18
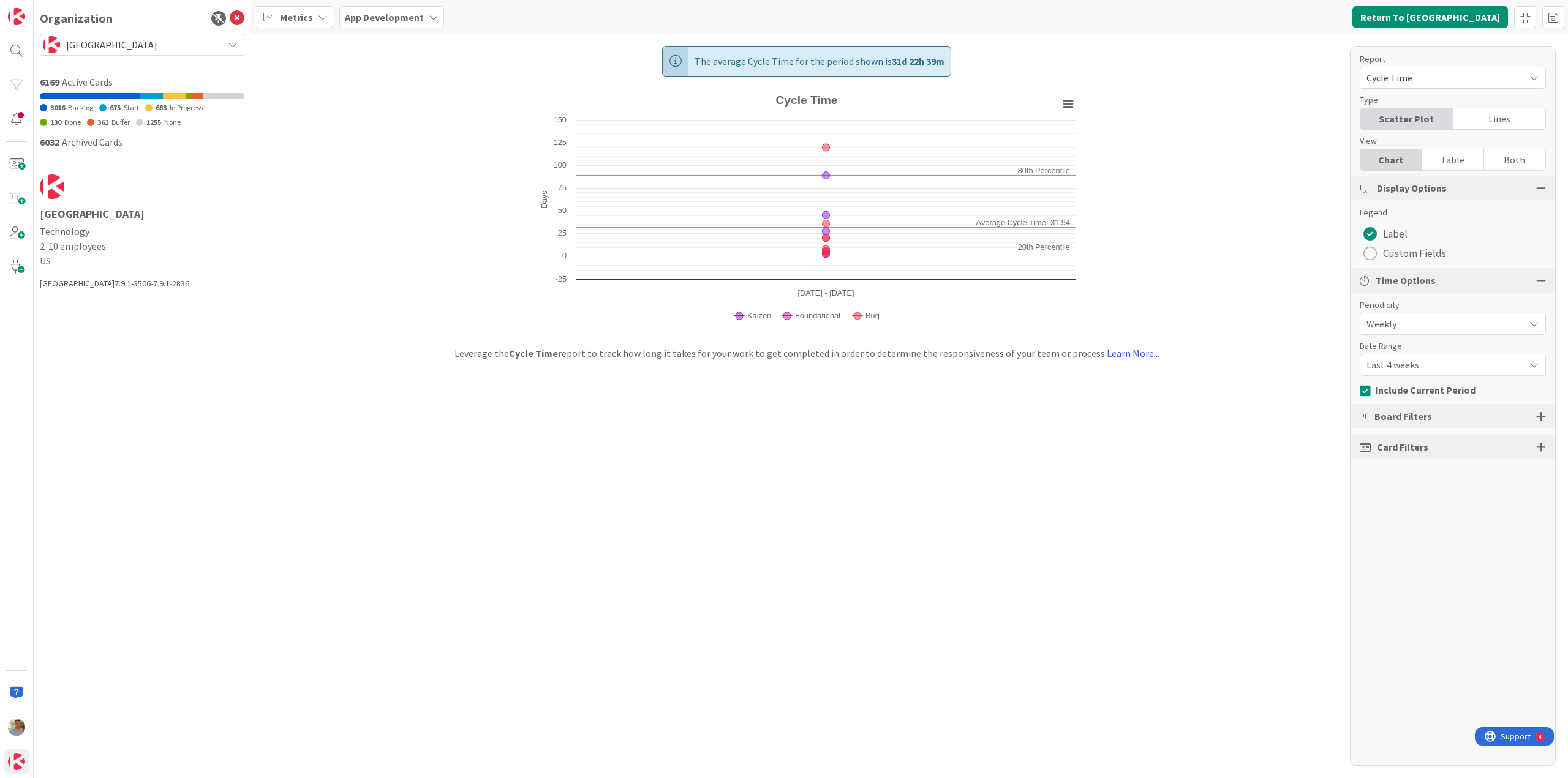
click at [1441, 80] on span "Cycle Time" at bounding box center [1441, 78] width 152 height 17
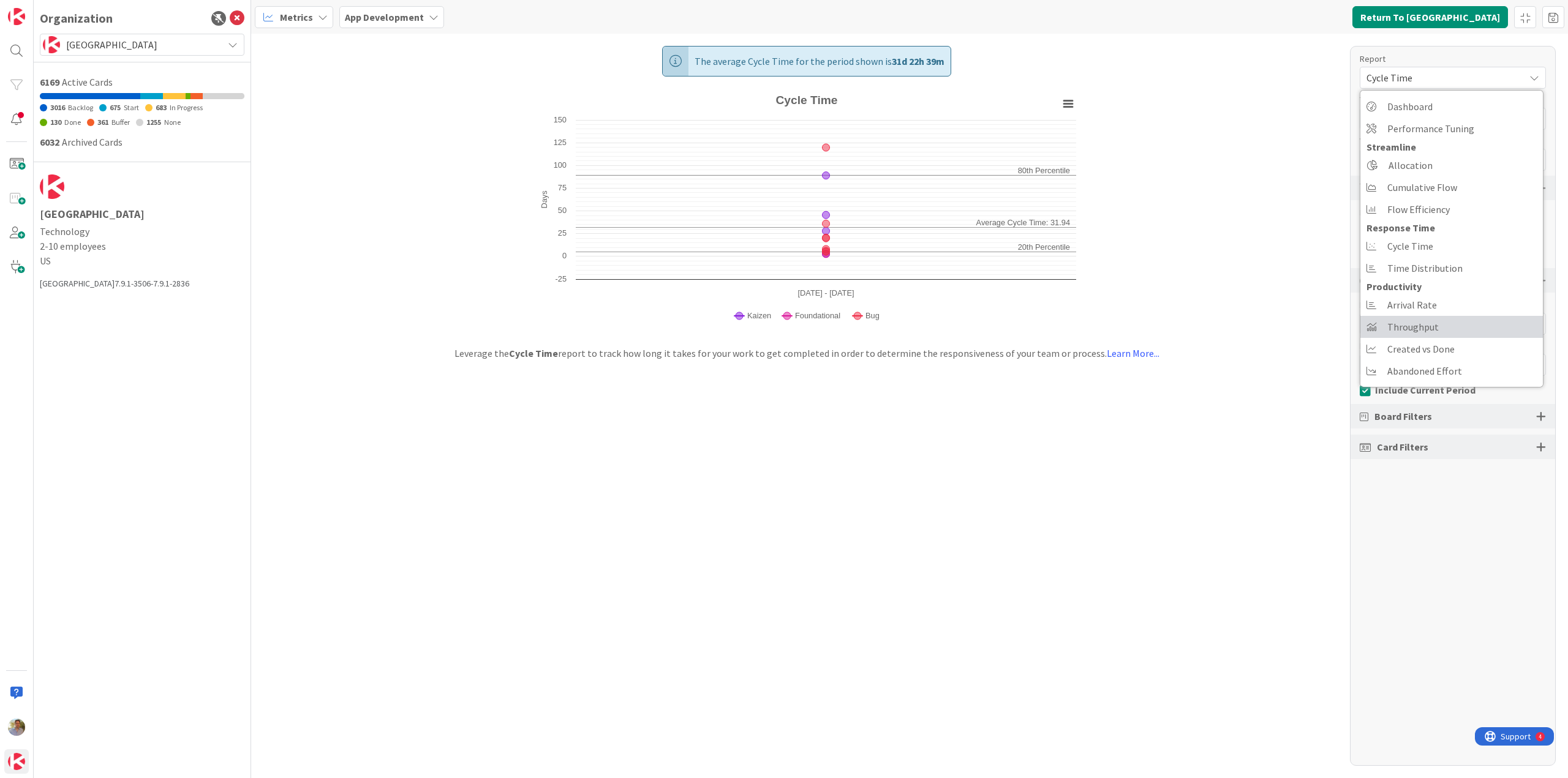
click at [1440, 324] on link "Throughput" at bounding box center [1451, 327] width 182 height 22
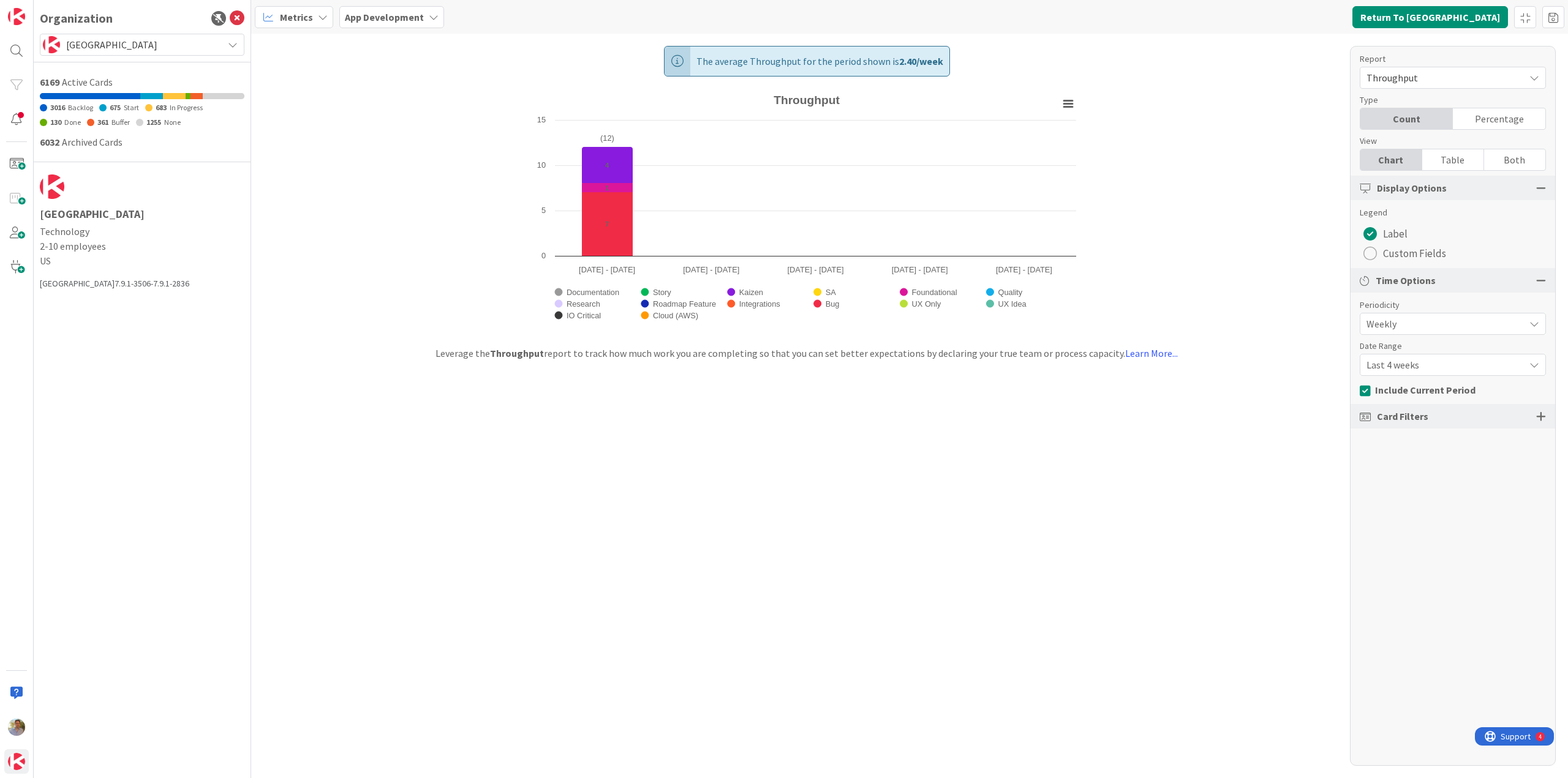
click at [1415, 78] on span "Throughput" at bounding box center [1441, 78] width 152 height 17
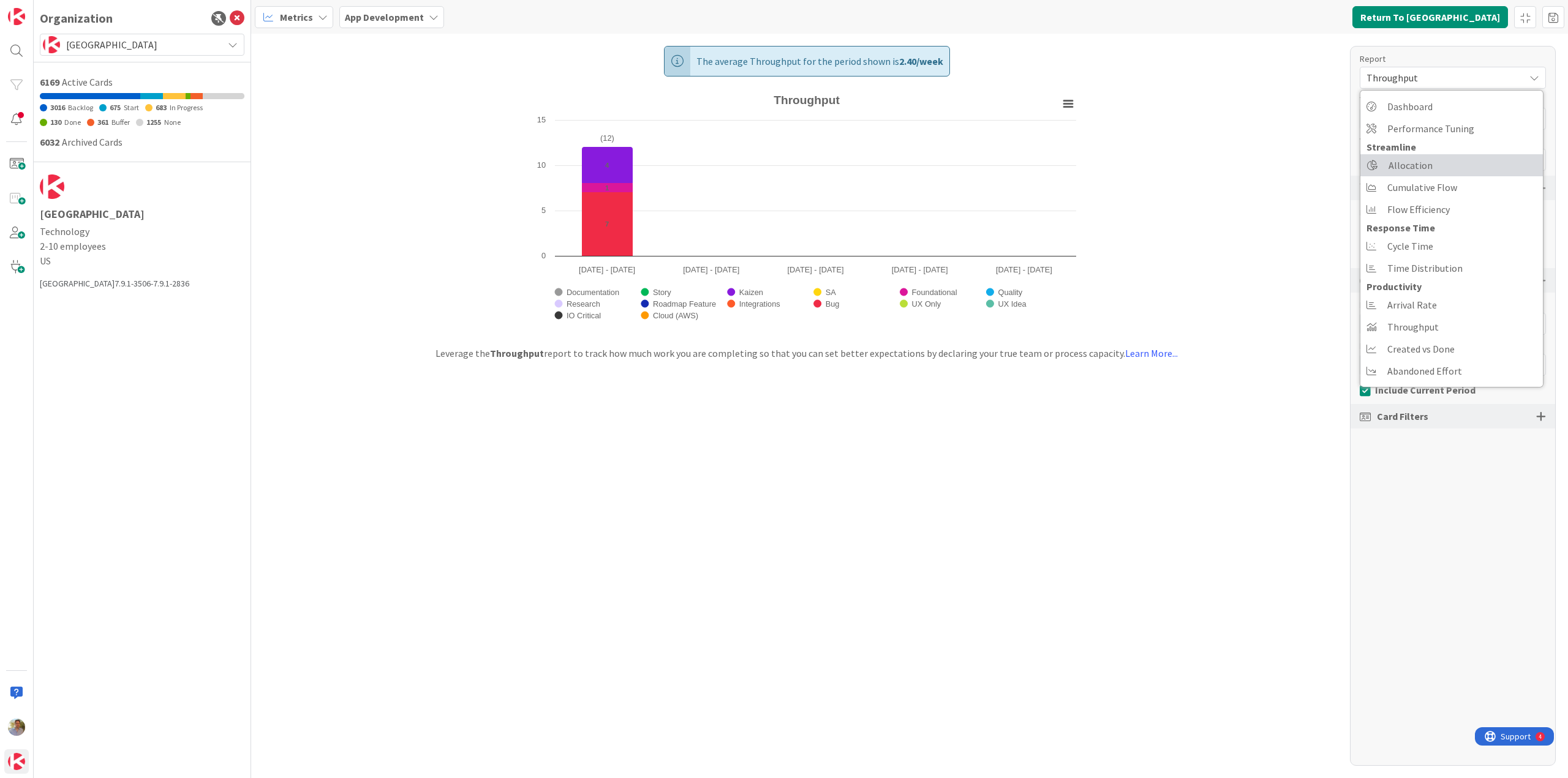
click at [1436, 158] on link "Allocation" at bounding box center [1451, 165] width 182 height 22
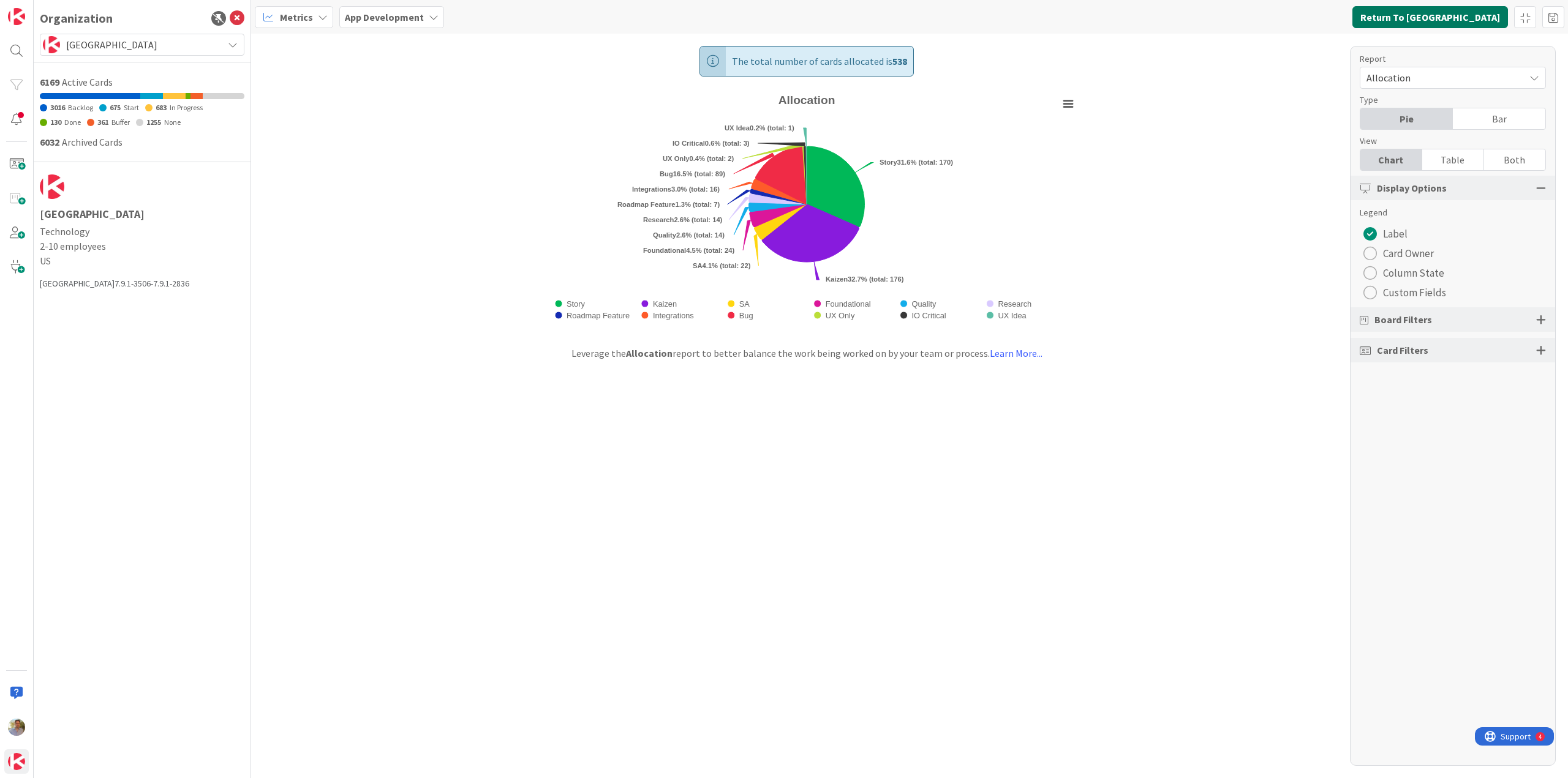
click at [1460, 16] on button "Return To [GEOGRAPHIC_DATA]" at bounding box center [1430, 17] width 155 height 22
